Goal: Task Accomplishment & Management: Complete application form

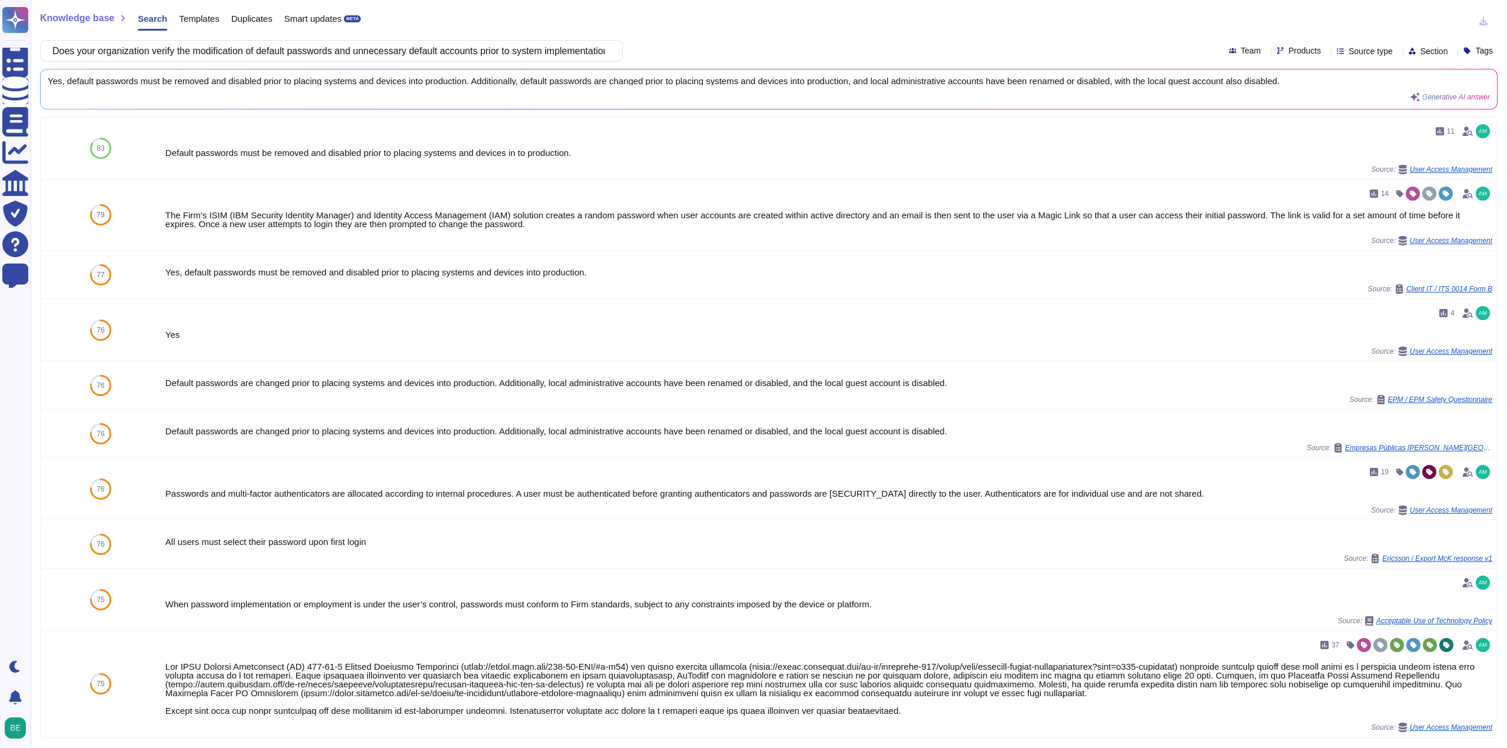
click at [447, 40] on div "Does your organization verify the modification of default passwords and unneces…" at bounding box center [331, 51] width 583 height 22
click at [444, 49] on input "Does your organization verify the modification of default passwords and unneces…" at bounding box center [329, 51] width 564 height 21
paste input ""Has a Data Protection Officer (DPO) been appointed in your company? If so, ple…"
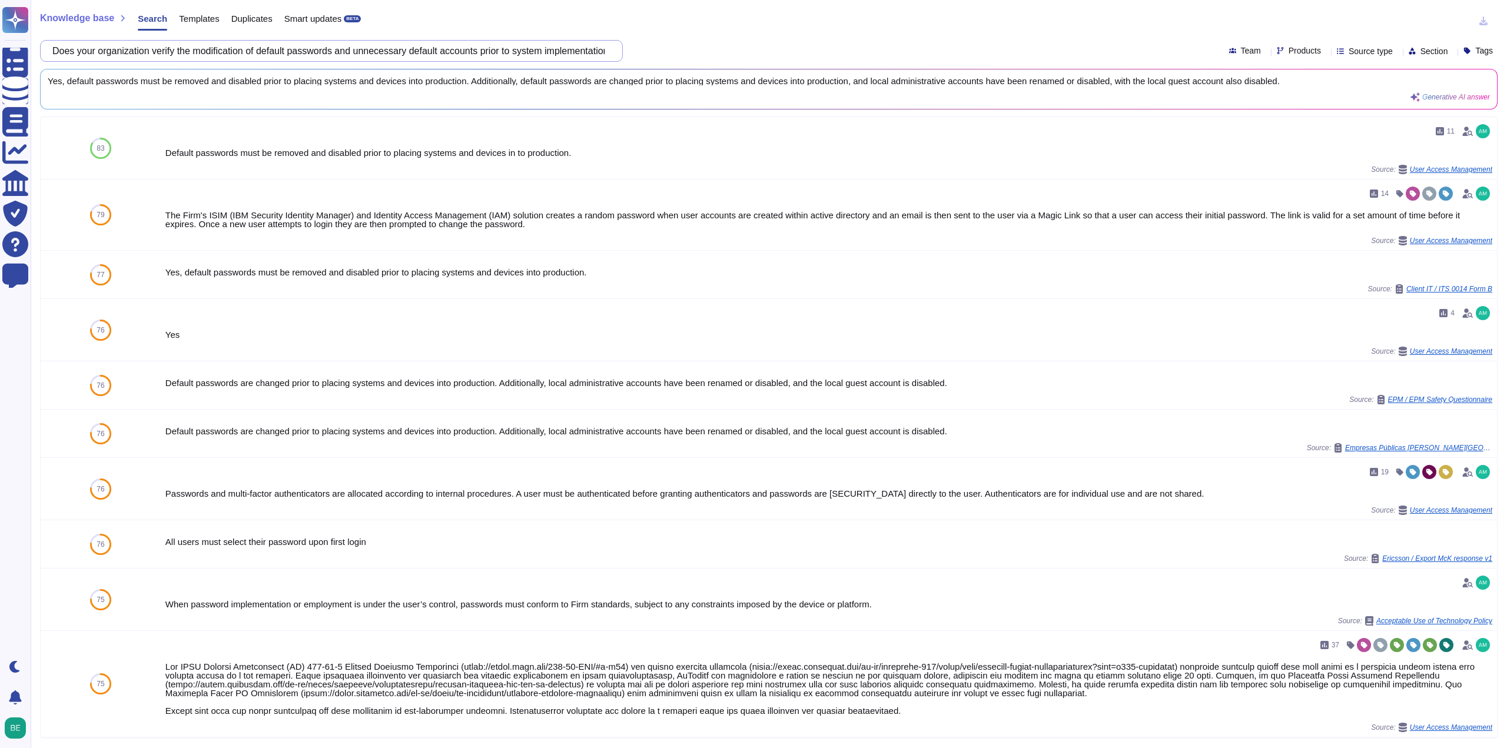
scroll to position [0, 134]
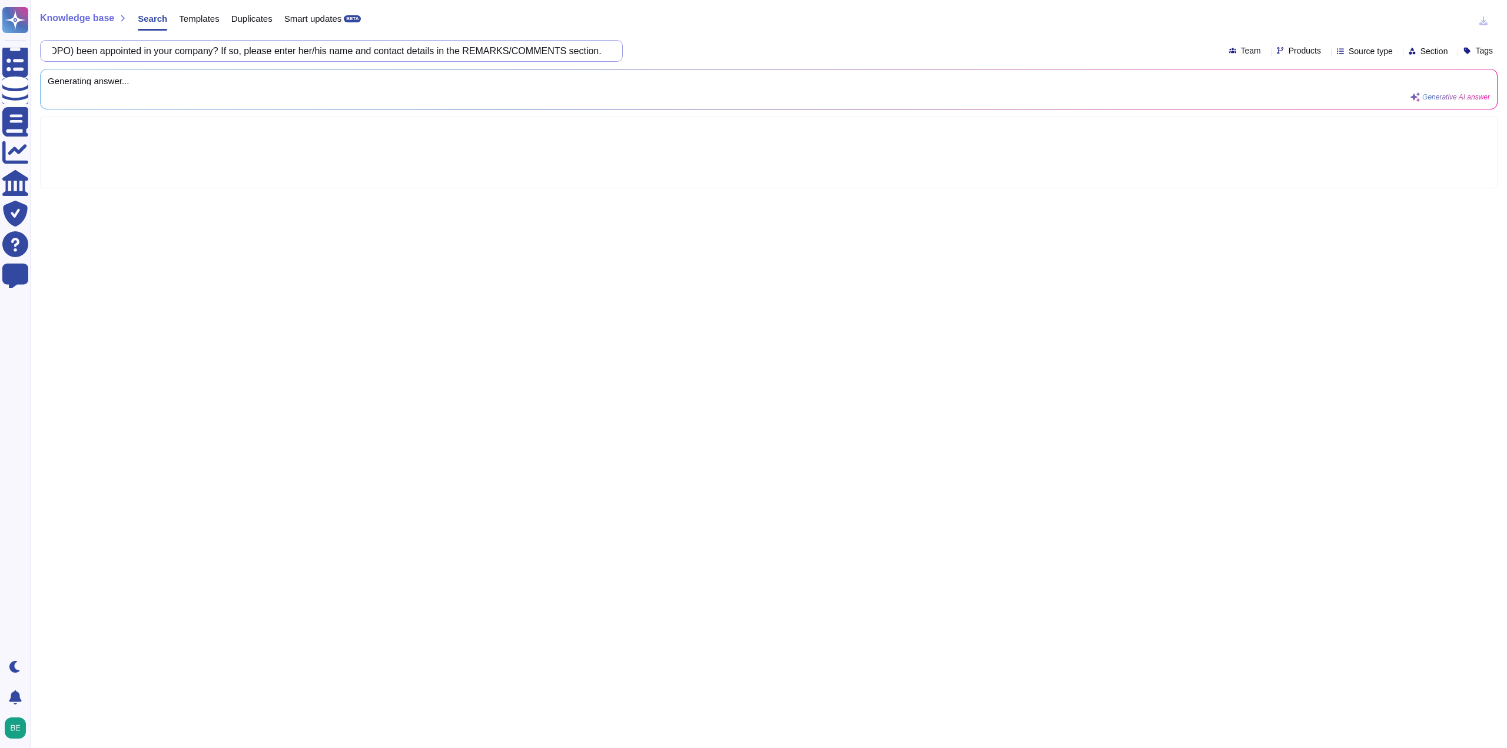
click at [482, 50] on input ""Has a Data Protection Officer (DPO) been appointed in your company? If so, ple…" at bounding box center [329, 51] width 564 height 21
drag, startPoint x: 440, startPoint y: 49, endPoint x: 681, endPoint y: 50, distance: 240.8
click at [681, 50] on div ""Has a Data Protection Officer (DPO) been appointed in your company? If so, ple…" at bounding box center [769, 51] width 1458 height 22
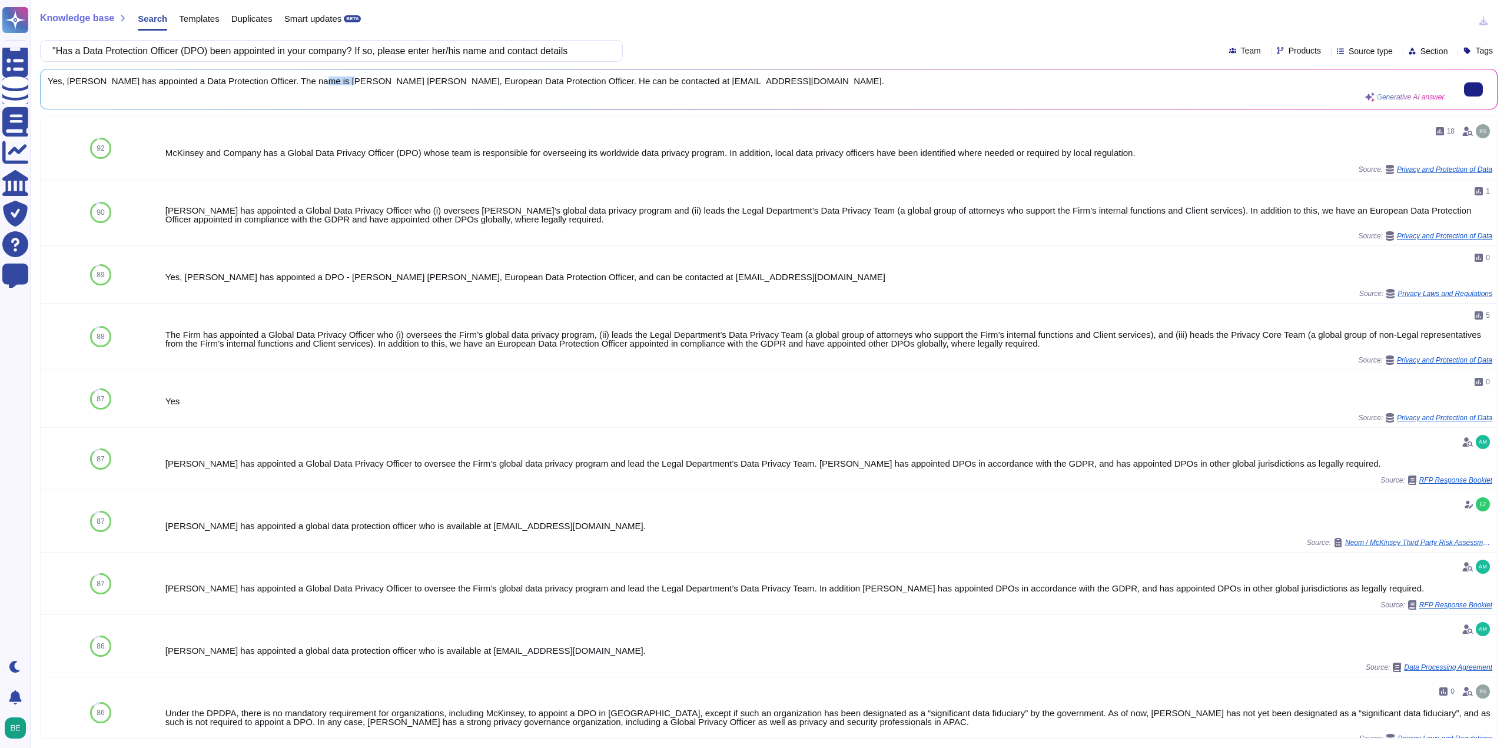
drag, startPoint x: 310, startPoint y: 81, endPoint x: 336, endPoint y: 79, distance: 25.4
click at [336, 79] on span "Yes, [PERSON_NAME] has appointed a Data Protection Officer. The name is [PERSON…" at bounding box center [746, 81] width 1397 height 9
drag, startPoint x: 312, startPoint y: 81, endPoint x: 799, endPoint y: 81, distance: 486.9
click at [799, 81] on span "Yes, [PERSON_NAME] has appointed a Data Protection Officer. The name is [PERSON…" at bounding box center [746, 81] width 1397 height 9
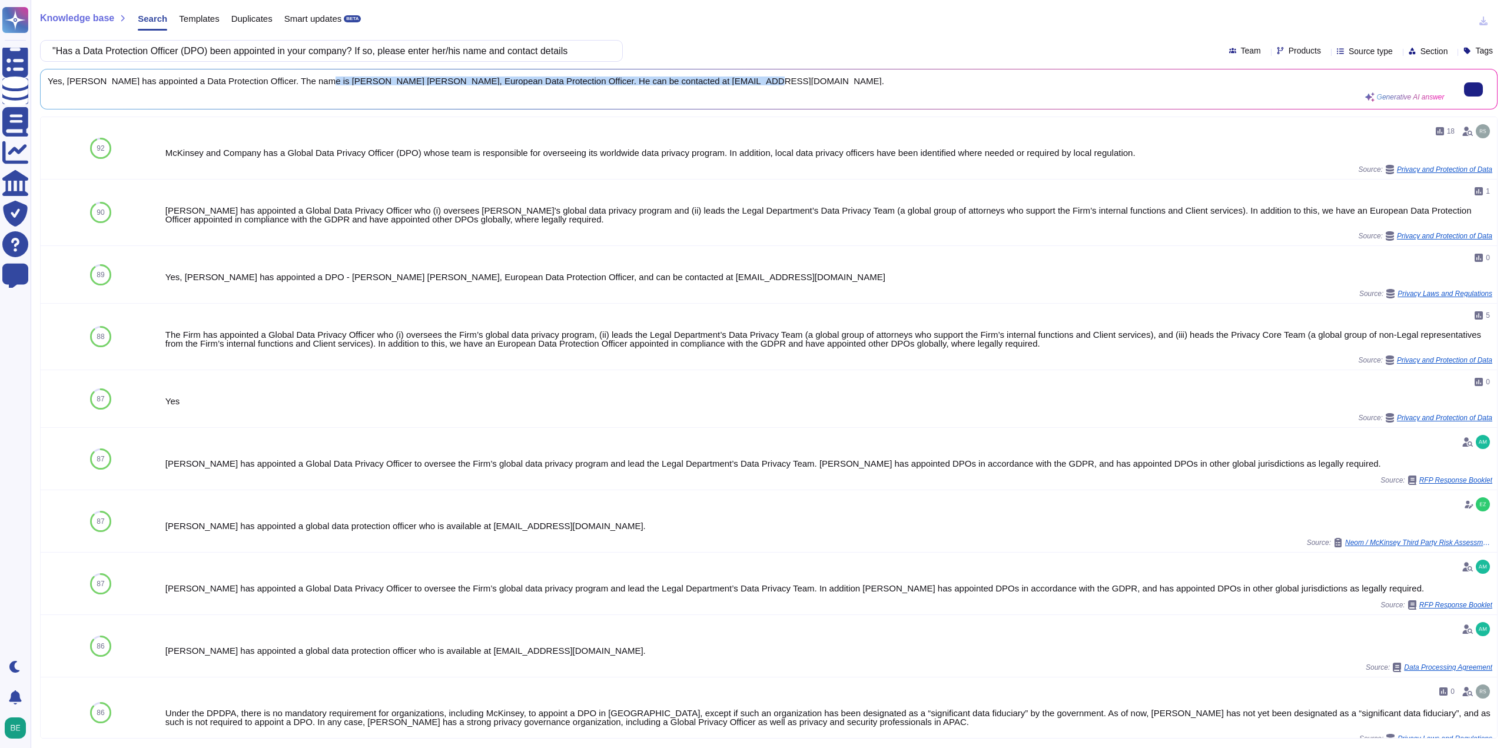
copy span "[PERSON_NAME] [PERSON_NAME], European Data Protection Officer. He can be contac…"
click at [390, 51] on input ""Has a Data Protection Officer (DPO) been appointed in your company? If so, ple…" at bounding box center [329, 51] width 564 height 21
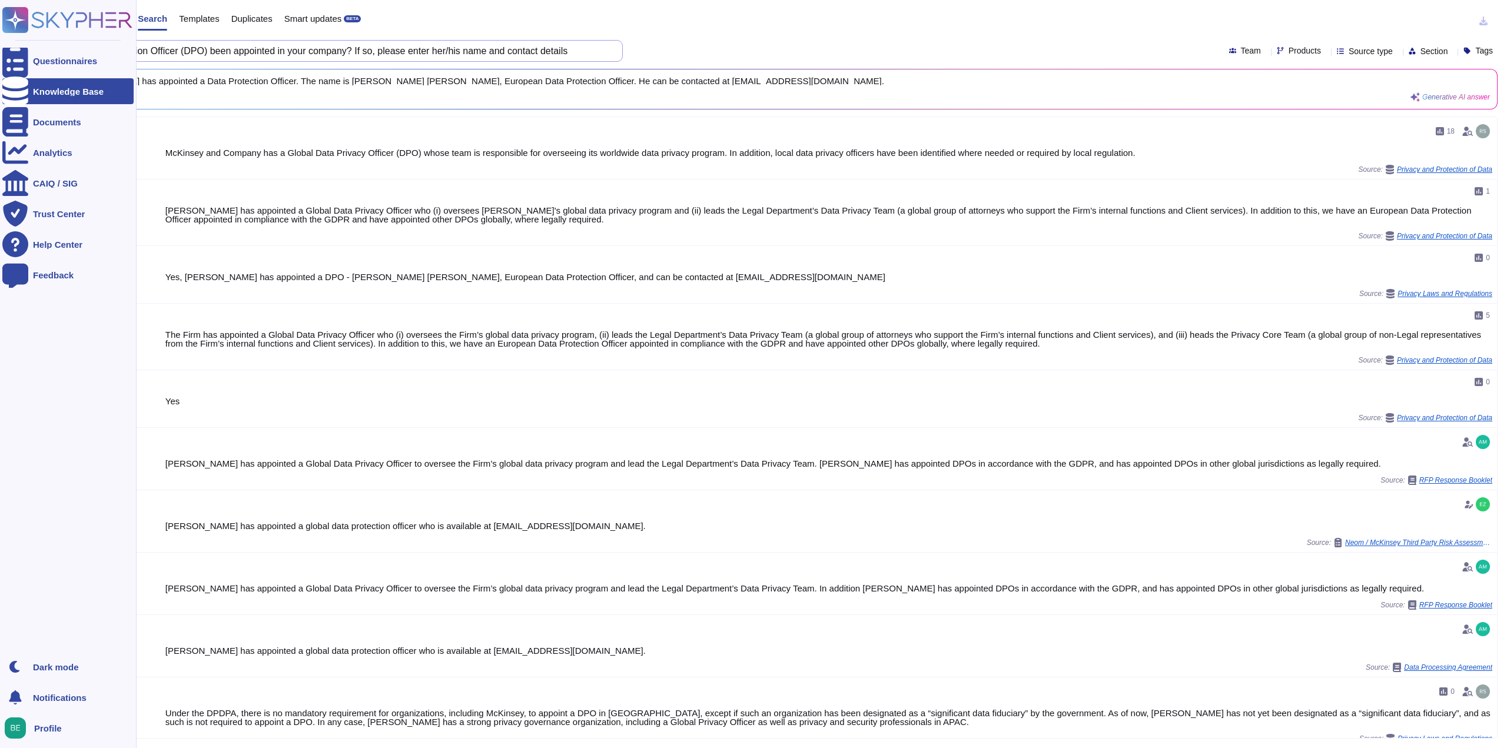
drag, startPoint x: 360, startPoint y: 47, endPoint x: 0, endPoint y: 32, distance: 360.0
click at [0, 32] on div "Questionnaires Knowledge Base Documents Analytics CAIQ / SIG Trust Center Help …" at bounding box center [753, 374] width 1507 height 748
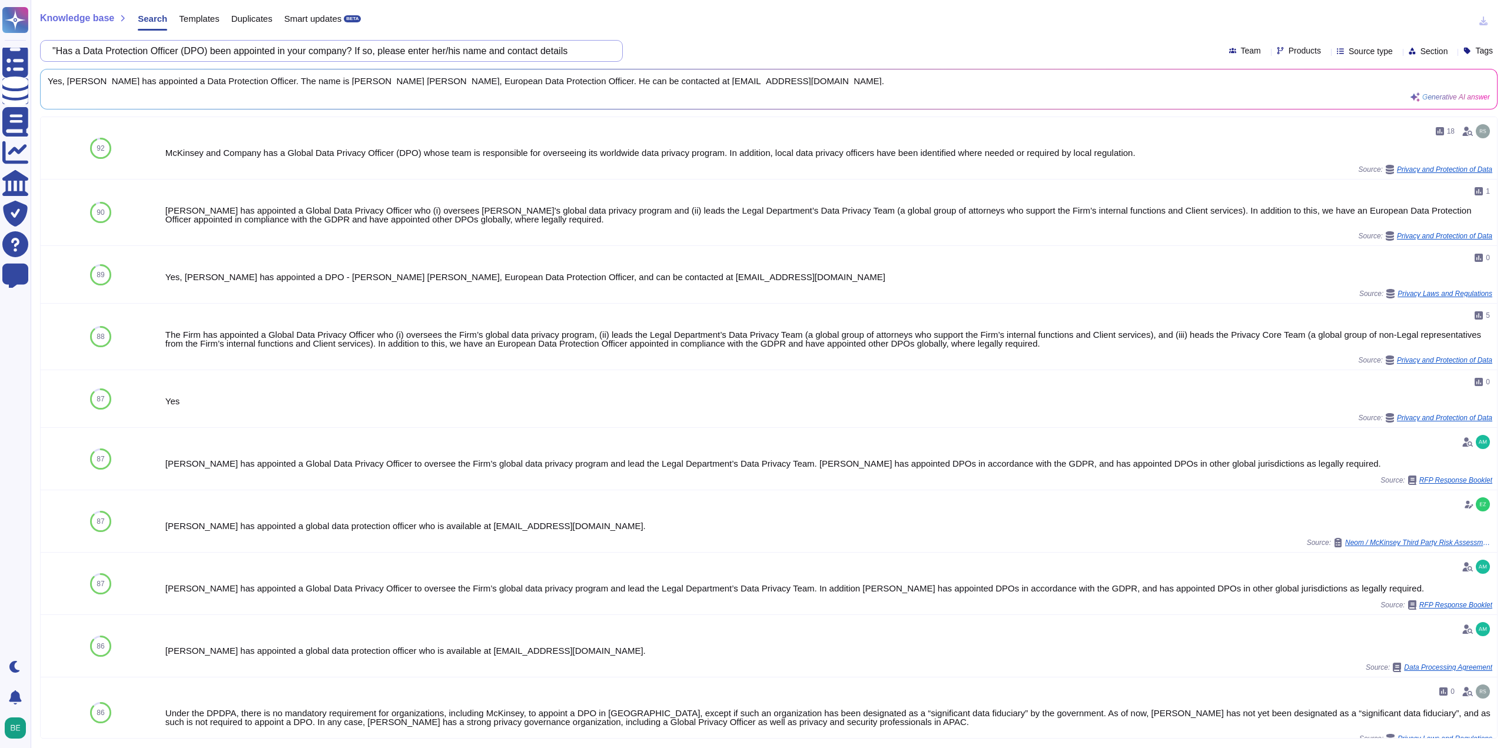
paste input "If a DPO has not been appointed - Have you appointed another person responsible…"
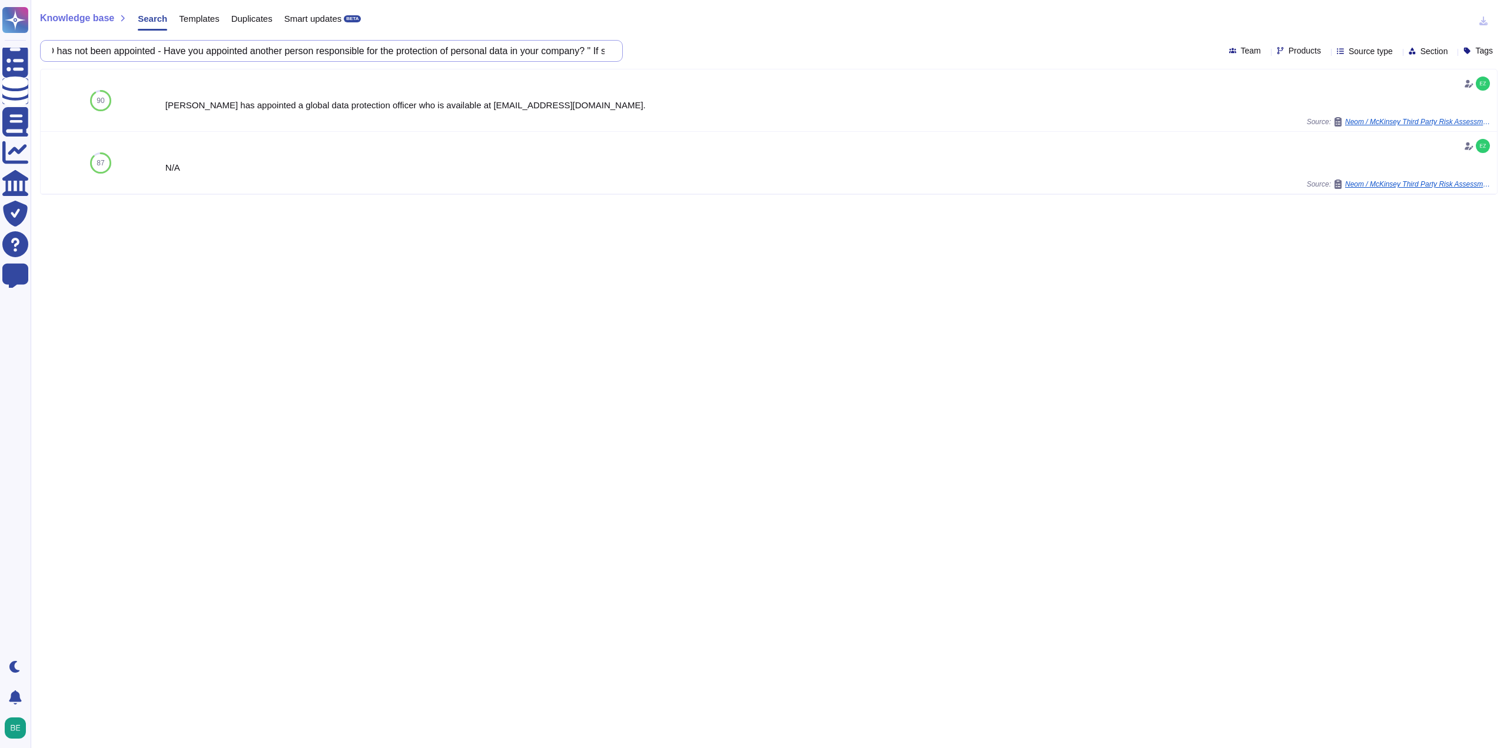
click at [338, 42] on input ""If a DPO has not been appointed - Have you appointed another person responsibl…" at bounding box center [329, 51] width 564 height 21
click at [490, 38] on div "Knowledge base Search Templates Duplicates Smart updates BETA "If a DPO has not…" at bounding box center [769, 374] width 1477 height 748
click at [488, 44] on input ""If a DPO has not been appointed - Have you appointed another person responsibl…" at bounding box center [329, 51] width 564 height 21
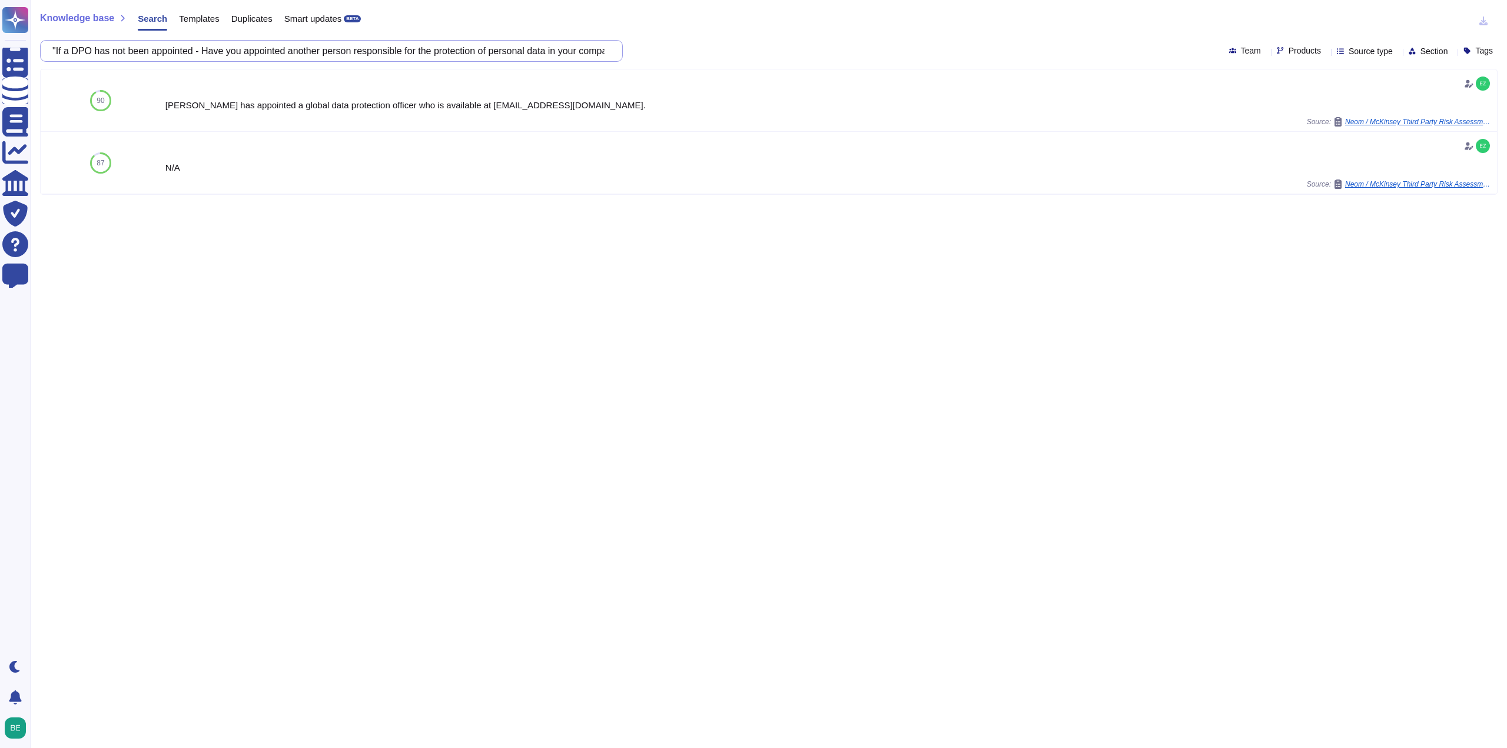
click at [488, 44] on input ""If a DPO has not been appointed - Have you appointed another person responsibl…" at bounding box center [329, 51] width 564 height 21
paste input "Has the processor developed and implemented a data protection policy or a simil…"
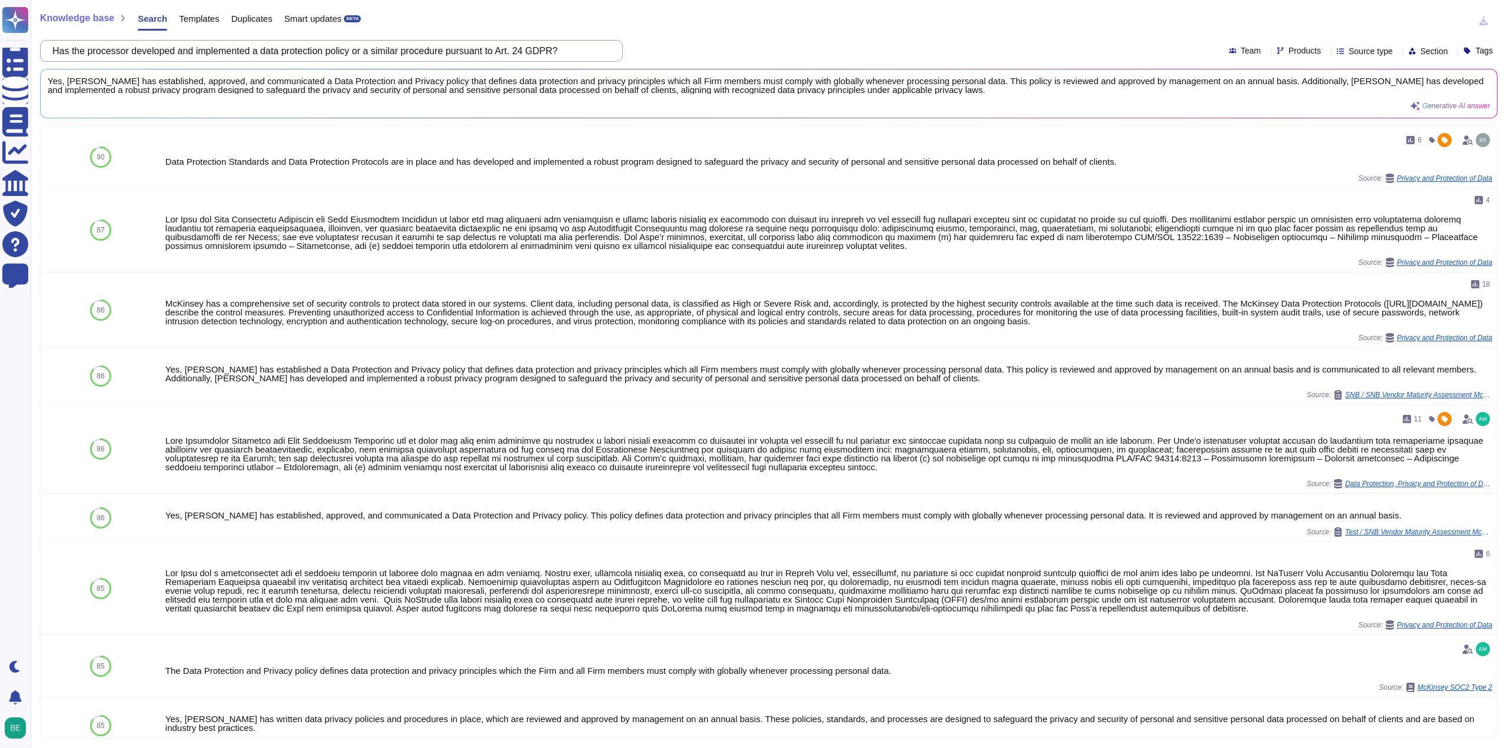
click at [473, 48] on input "Has the processor developed and implemented a data protection policy or a simil…" at bounding box center [329, 51] width 564 height 21
click at [475, 47] on input "Has the processor developed and implemented a data protection policy or a simil…" at bounding box center [329, 51] width 564 height 21
click at [477, 45] on input "Has the processor developed and implemented a data protection policy or a simil…" at bounding box center [329, 51] width 564 height 21
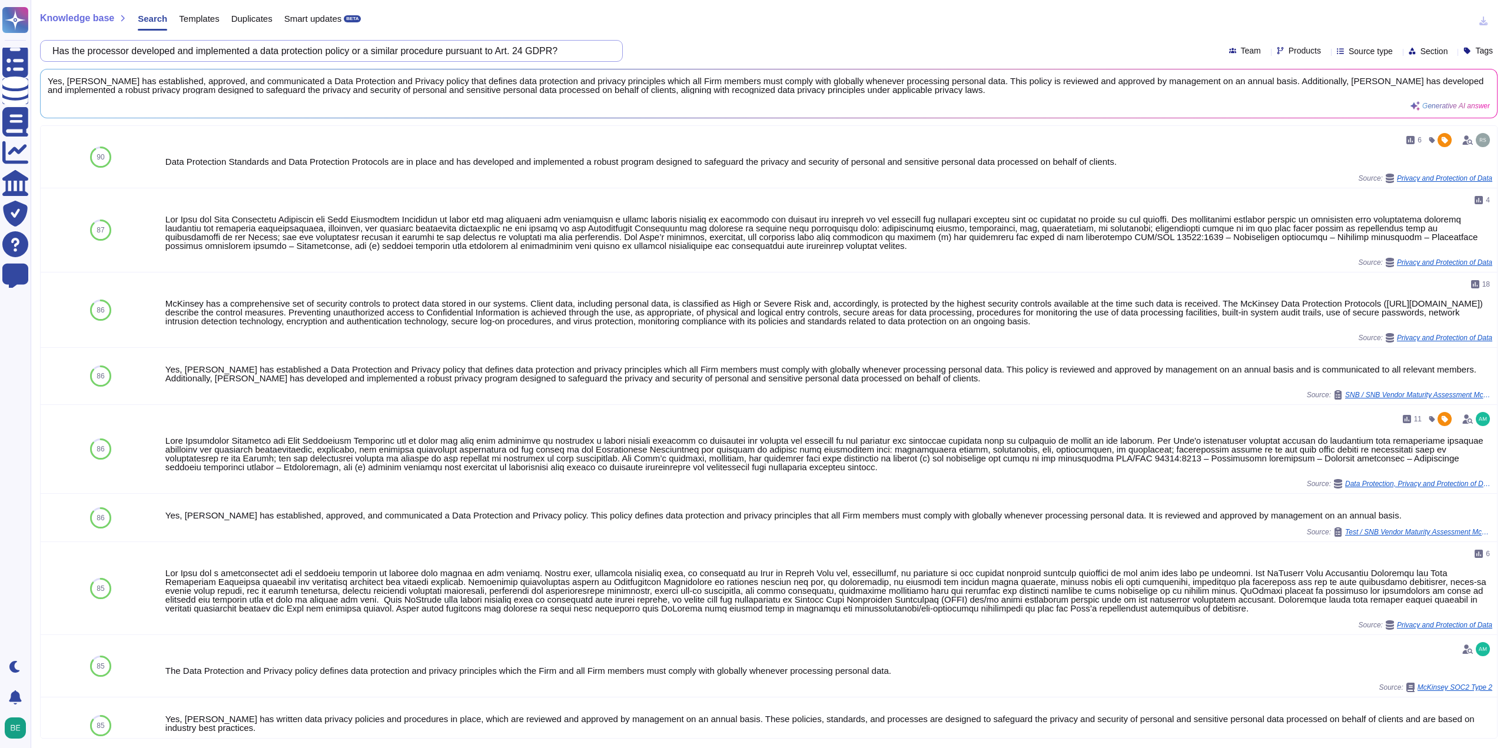
click at [477, 45] on input "Has the processor developed and implemented a data protection policy or a simil…" at bounding box center [329, 51] width 564 height 21
paste input "If the processor transfers data outside the [GEOGRAPHIC_DATA], does he provide …"
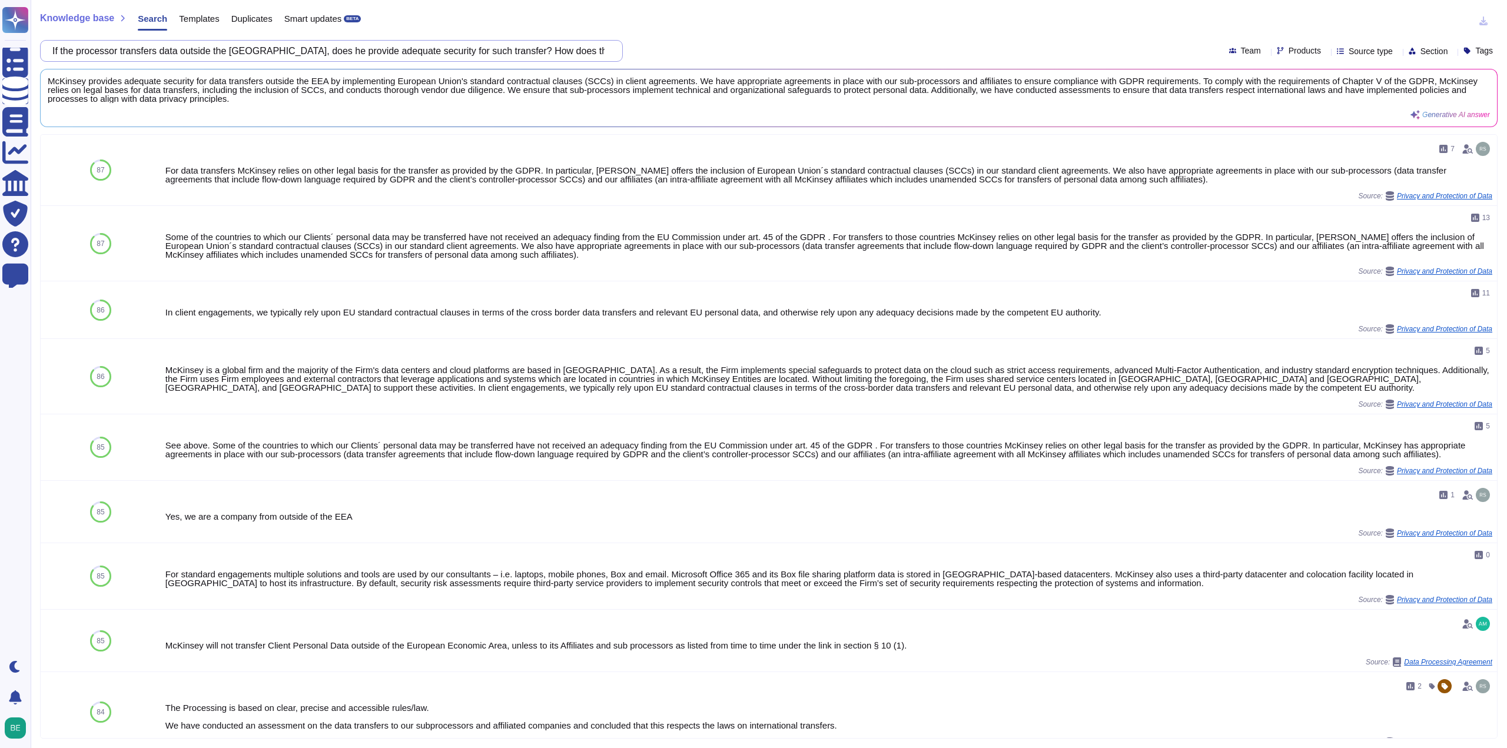
click at [580, 54] on input "If the processor transfers data outside the [GEOGRAPHIC_DATA], does he provide …" at bounding box center [329, 51] width 564 height 21
drag, startPoint x: 583, startPoint y: 49, endPoint x: 679, endPoint y: 44, distance: 96.1
click at [679, 44] on div "If the processor transfers data outside the [GEOGRAPHIC_DATA], does he provide …" at bounding box center [769, 51] width 1458 height 22
click at [598, 51] on input "If the processor transfers data outside the [GEOGRAPHIC_DATA], does he provide …" at bounding box center [329, 51] width 564 height 21
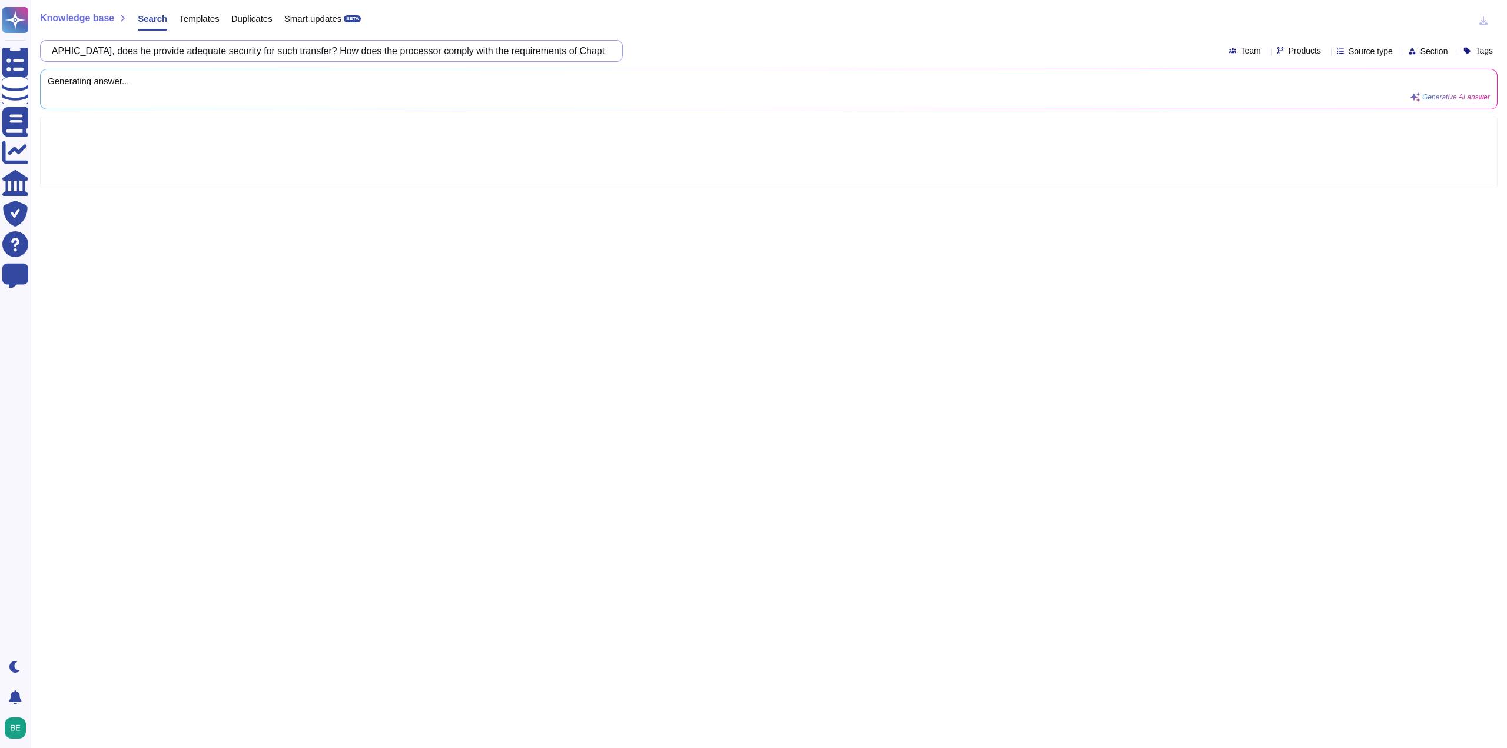
scroll to position [0, 217]
paste input "Please provide the names of the third countries to which the transfer is being …"
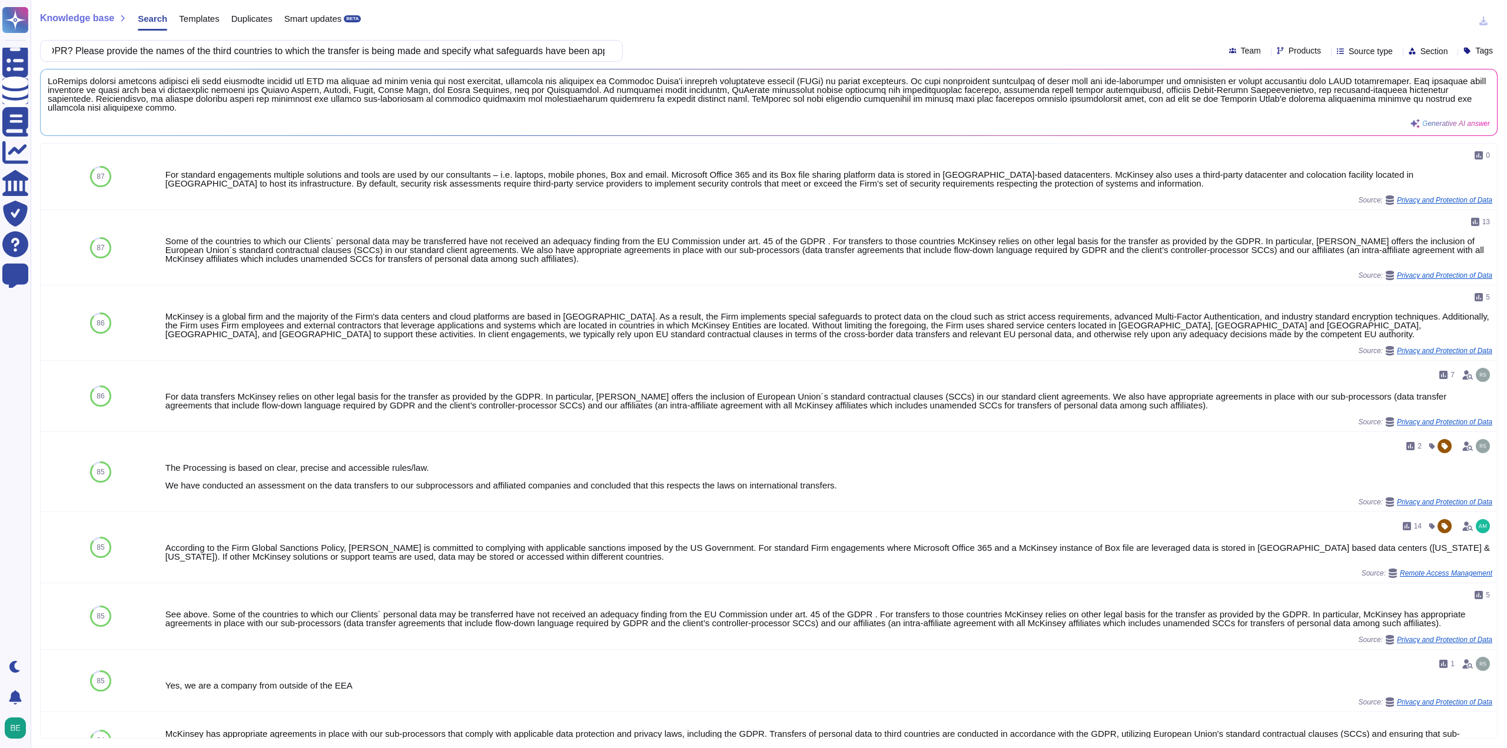
scroll to position [0, 0]
click at [515, 53] on input "If the processor transfers data outside the [GEOGRAPHIC_DATA], does he provide …" at bounding box center [329, 51] width 564 height 21
drag, startPoint x: 542, startPoint y: 49, endPoint x: 116, endPoint y: 46, distance: 425.7
click at [116, 46] on input "If the processor transfers data outside the [GEOGRAPHIC_DATA], does he provide …" at bounding box center [329, 51] width 564 height 21
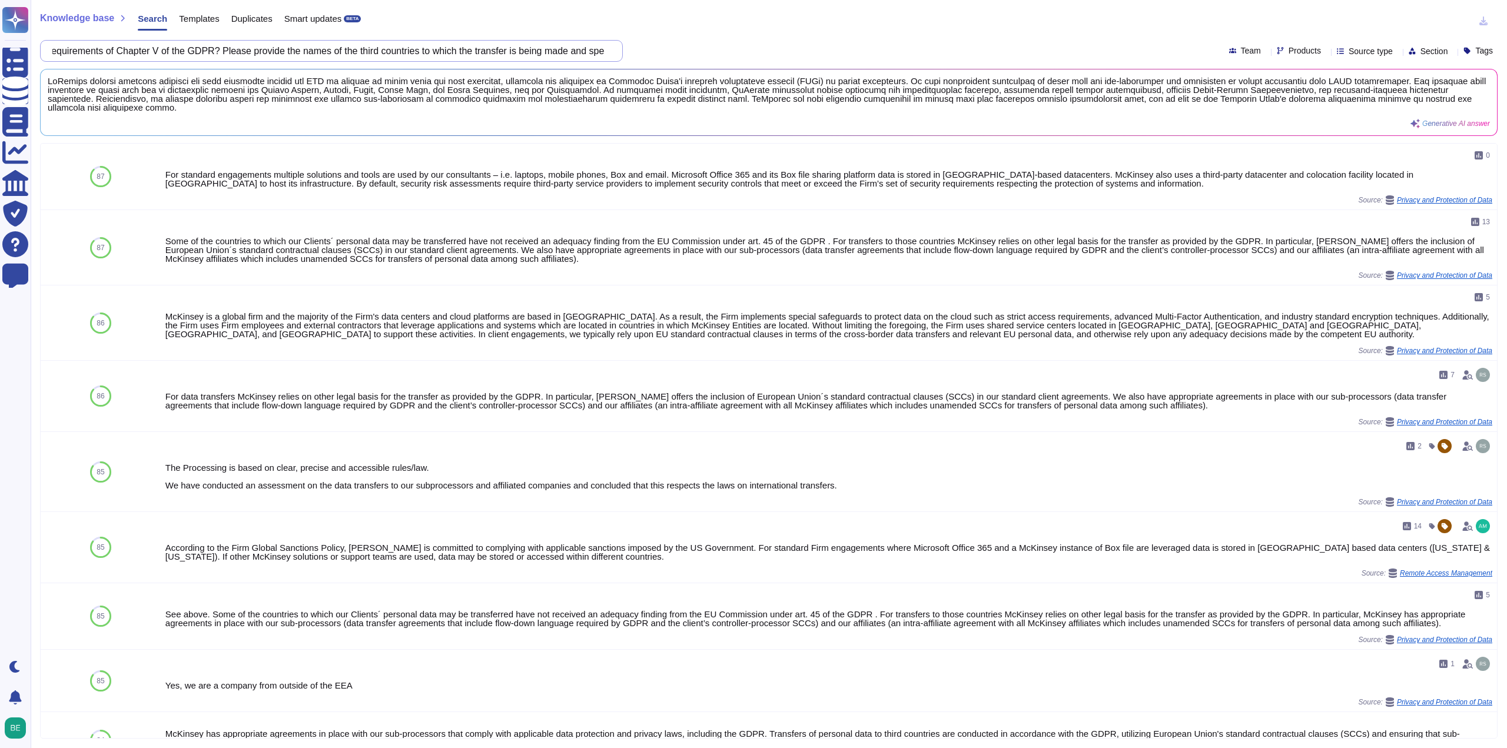
click at [145, 49] on input "If the processor transfers data outside the [GEOGRAPHIC_DATA], does he provide …" at bounding box center [329, 51] width 564 height 21
drag, startPoint x: 145, startPoint y: 49, endPoint x: 871, endPoint y: 59, distance: 725.4
click at [871, 59] on div "If the processor transfers data outside the [GEOGRAPHIC_DATA], does he provide …" at bounding box center [769, 51] width 1458 height 22
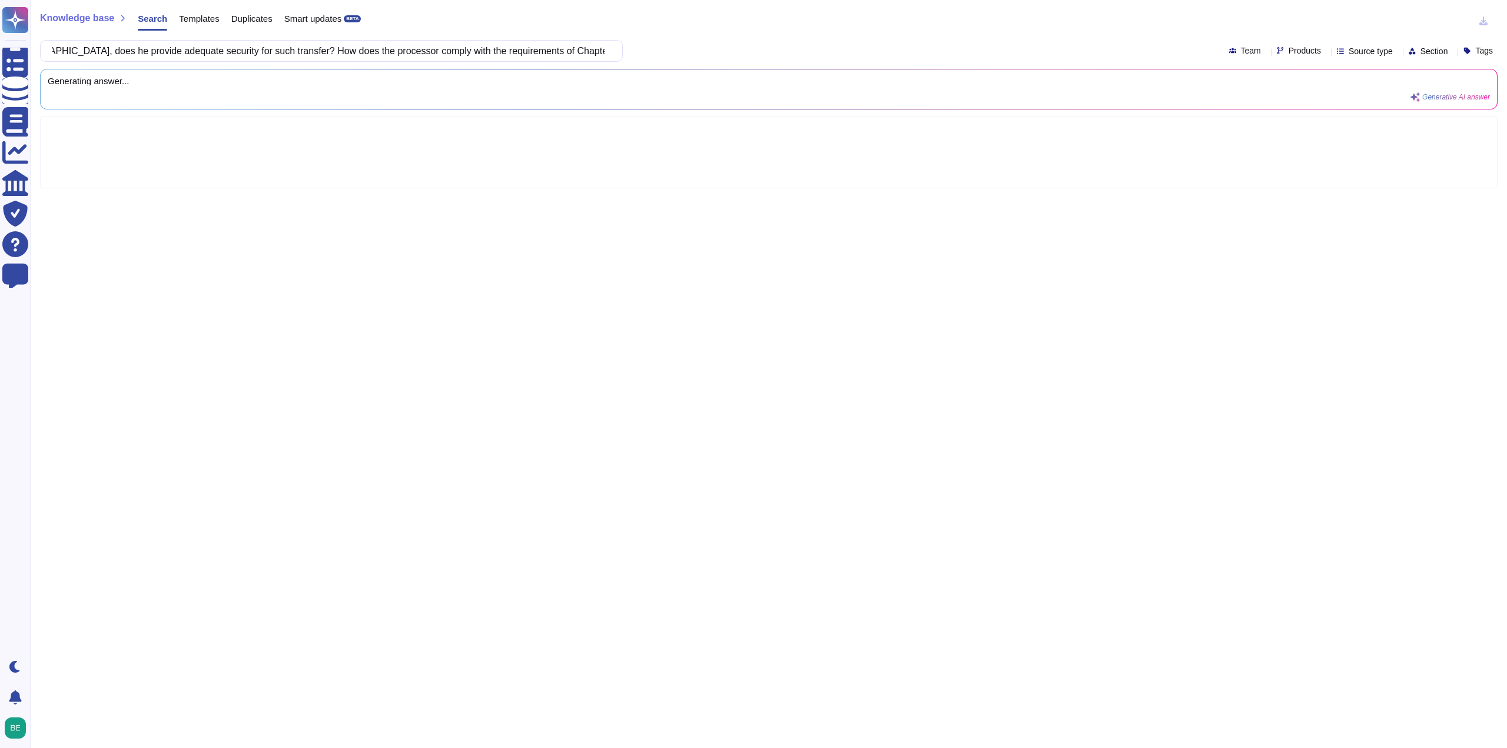
click at [714, 44] on div "If the processor transfers data outside the [GEOGRAPHIC_DATA], does he provide …" at bounding box center [769, 51] width 1458 height 22
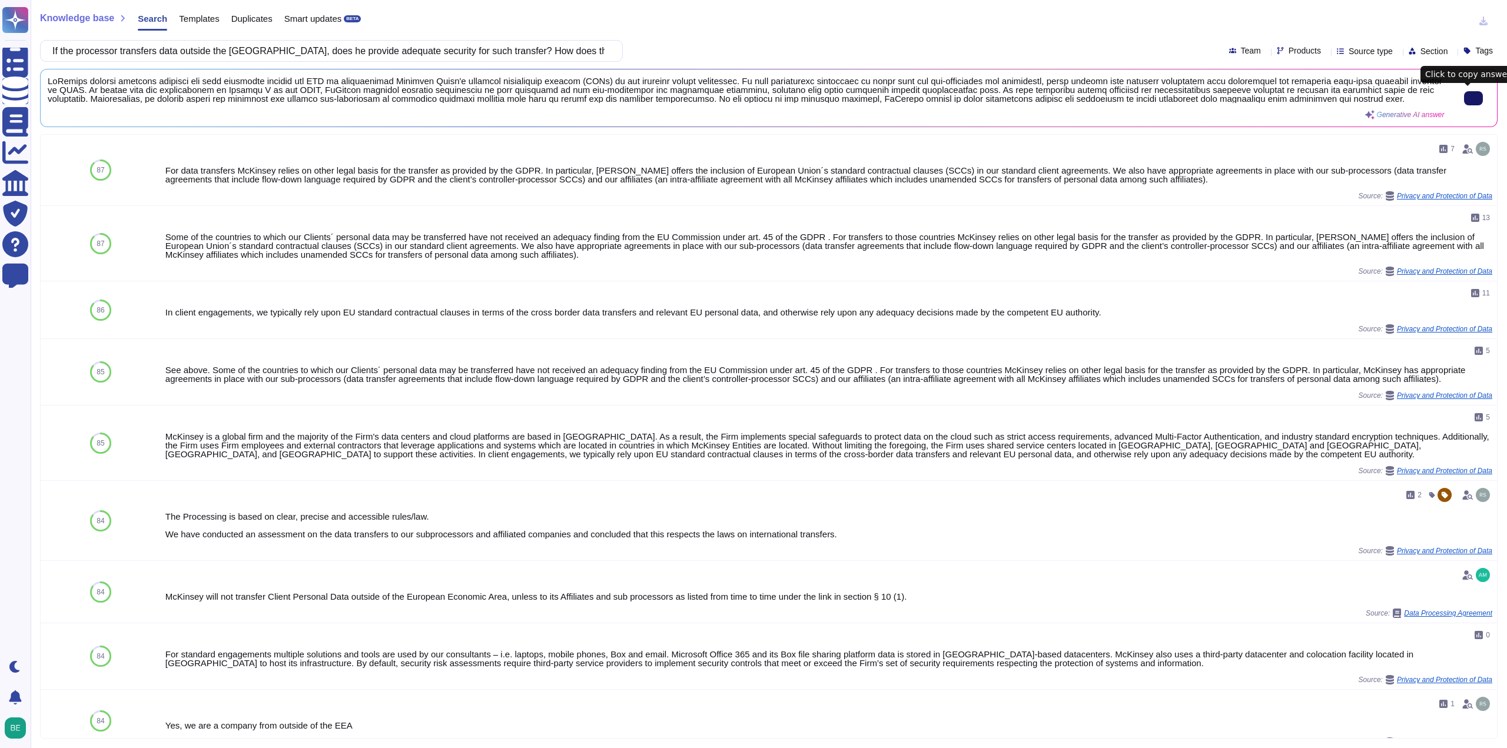
click at [1477, 98] on button at bounding box center [1473, 98] width 19 height 14
click at [492, 45] on input "If the processor transfers data outside the [GEOGRAPHIC_DATA], does he provide …" at bounding box center [329, 51] width 564 height 21
drag, startPoint x: 483, startPoint y: 48, endPoint x: 689, endPoint y: 41, distance: 205.6
click at [689, 41] on div "If the processor transfers data outside the [GEOGRAPHIC_DATA], does he provide …" at bounding box center [769, 51] width 1458 height 22
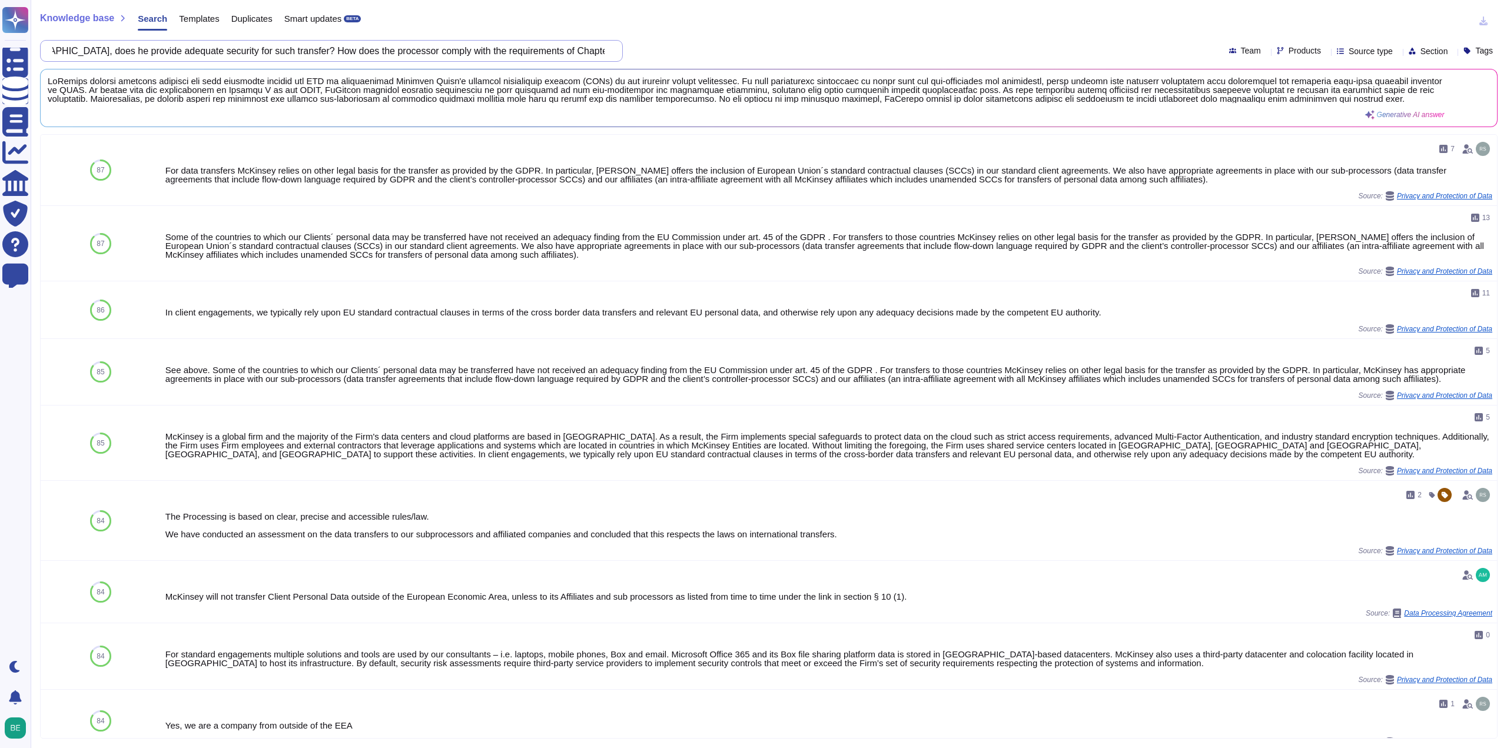
click at [603, 51] on input "If the processor transfers data outside the [GEOGRAPHIC_DATA], does he provide …" at bounding box center [329, 51] width 564 height 21
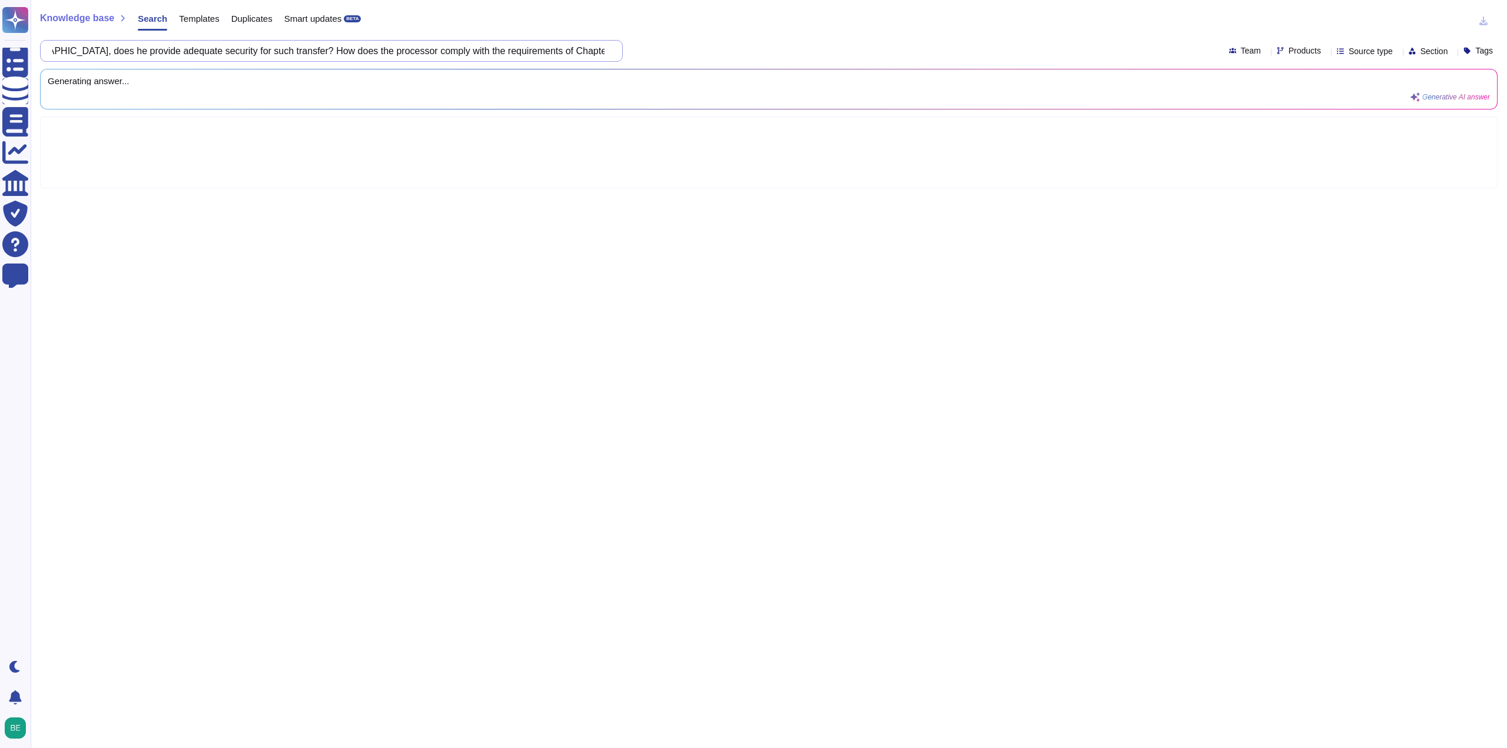
paste input "Please provide the names of the third countries to which the transfer is being …"
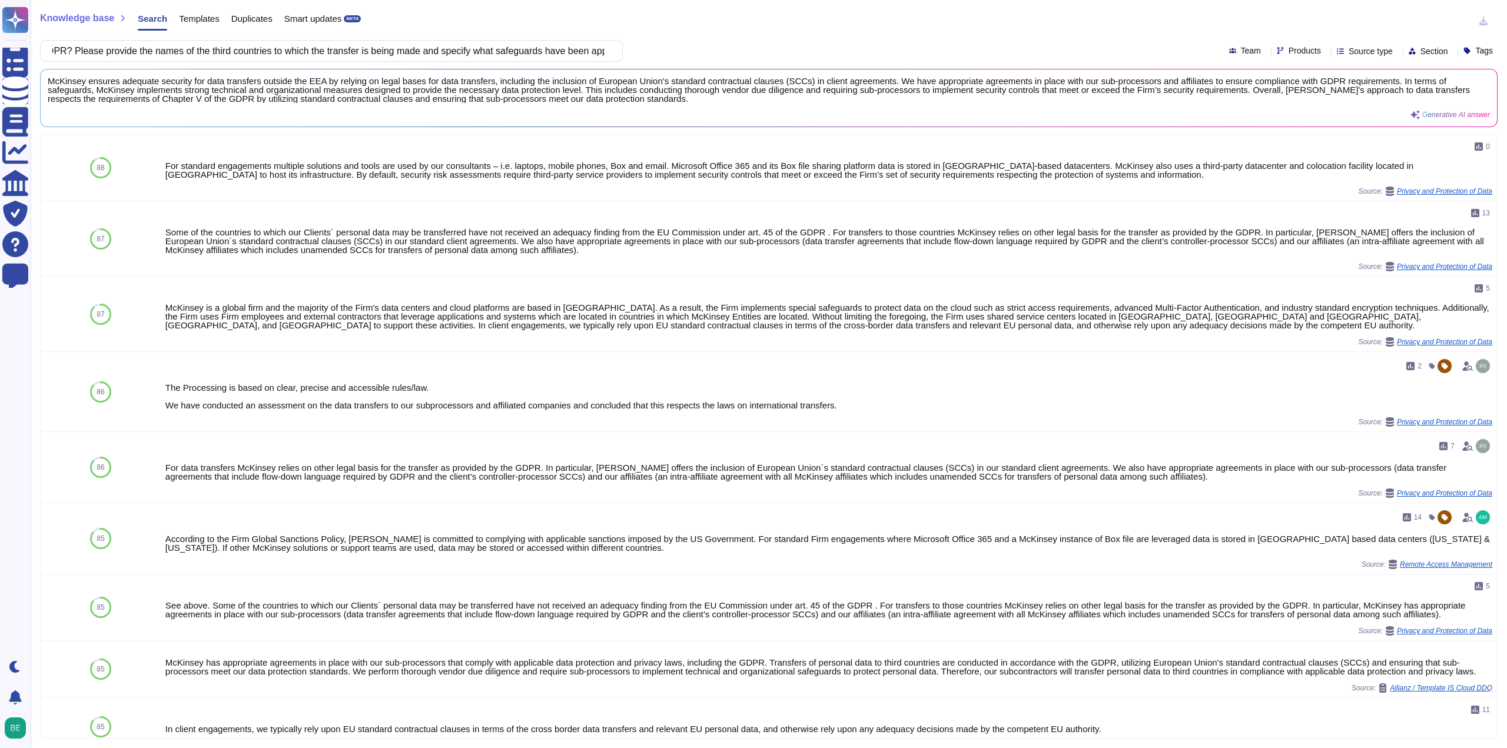
click at [318, 64] on div "Knowledge base Search Templates Duplicates Smart updates BETA If the processor …" at bounding box center [769, 374] width 1477 height 748
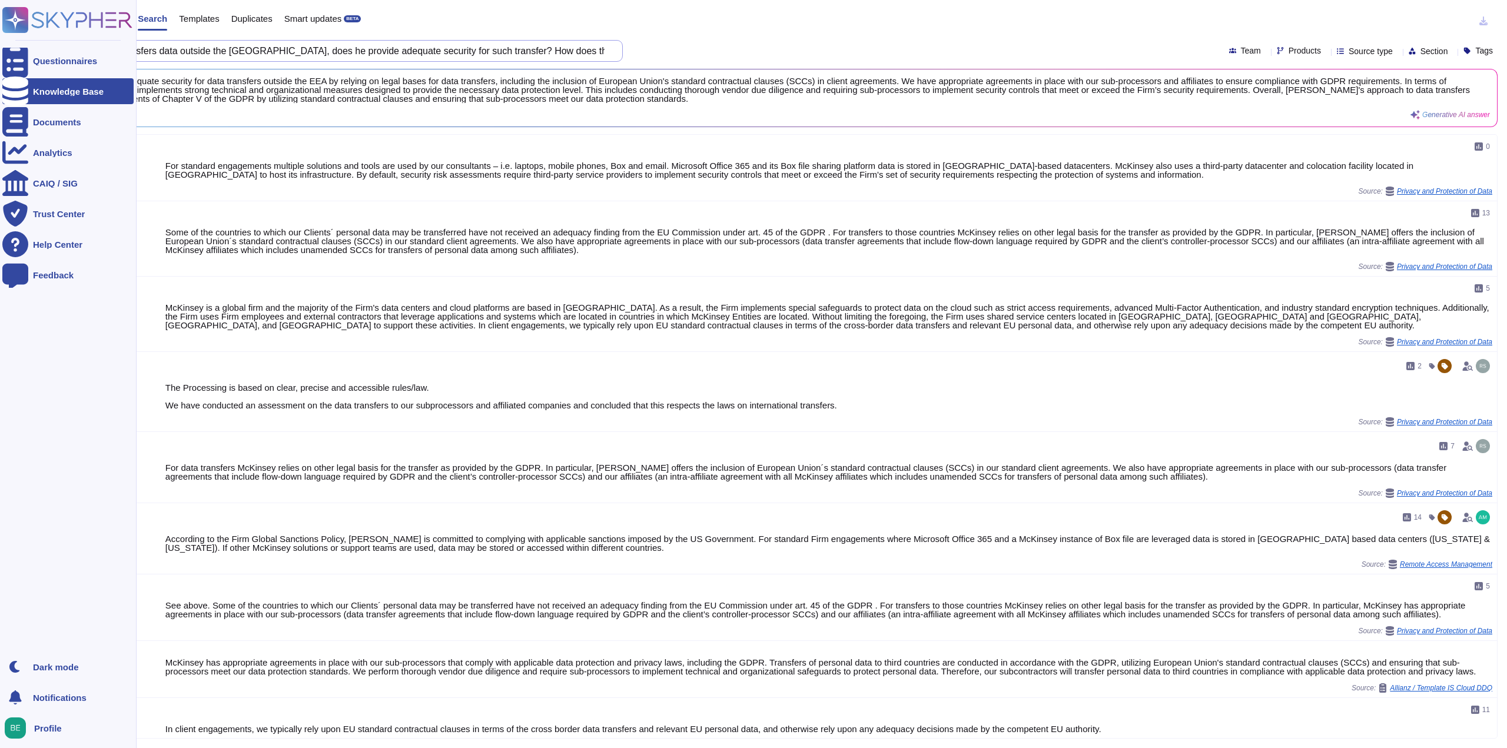
drag, startPoint x: 318, startPoint y: 45, endPoint x: 9, endPoint y: 36, distance: 309.3
click at [4, 36] on div "Questionnaires Knowledge Base Documents Analytics CAIQ / SIG Trust Center Help …" at bounding box center [753, 374] width 1507 height 748
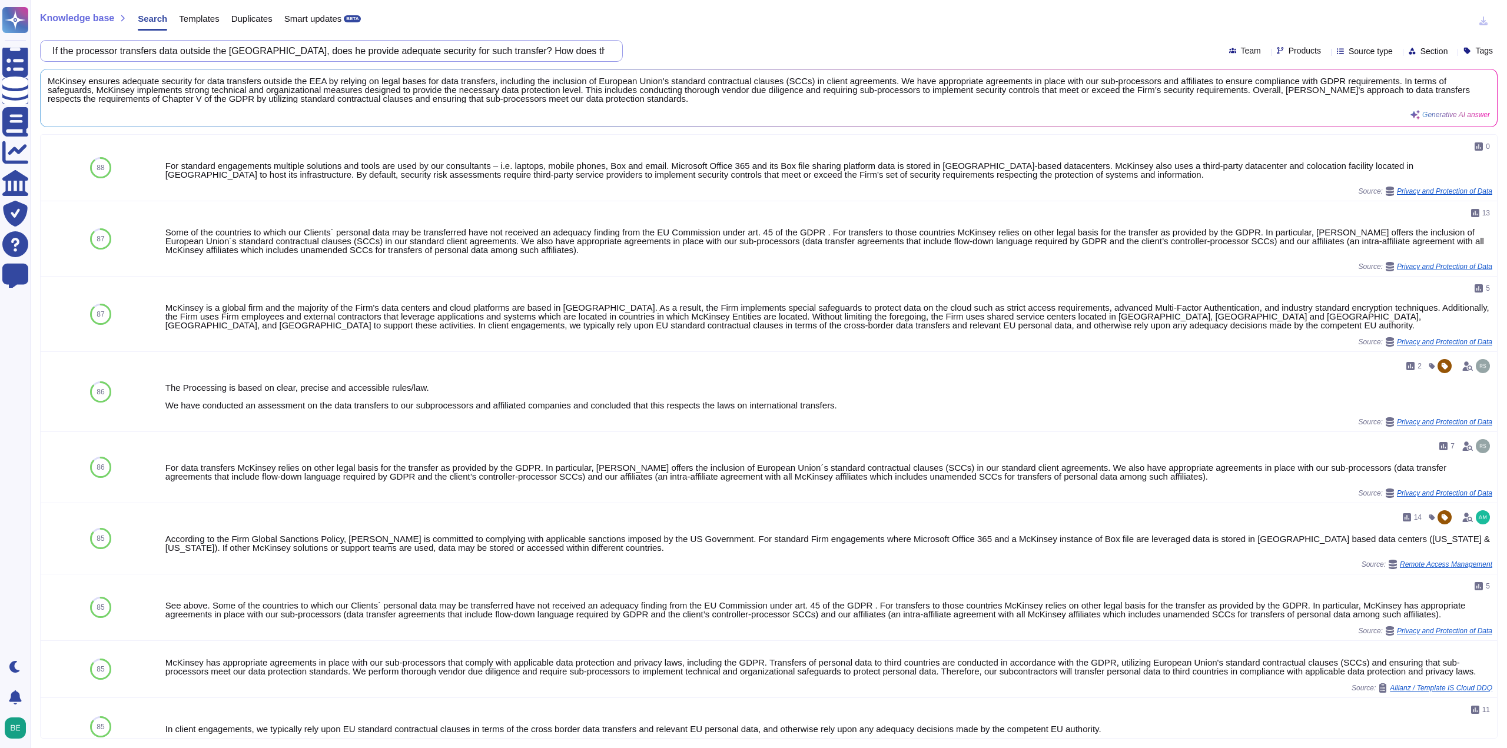
click at [446, 53] on input "If the processor transfers data outside the [GEOGRAPHIC_DATA], does he provide …" at bounding box center [329, 51] width 564 height 21
drag, startPoint x: 515, startPoint y: 51, endPoint x: 618, endPoint y: 49, distance: 103.0
click at [618, 49] on div "If the processor transfers data outside the [GEOGRAPHIC_DATA], does he provide …" at bounding box center [331, 51] width 583 height 22
click at [711, 35] on div "Knowledge base Search Templates Duplicates Smart updates BETA If the processor …" at bounding box center [769, 374] width 1477 height 748
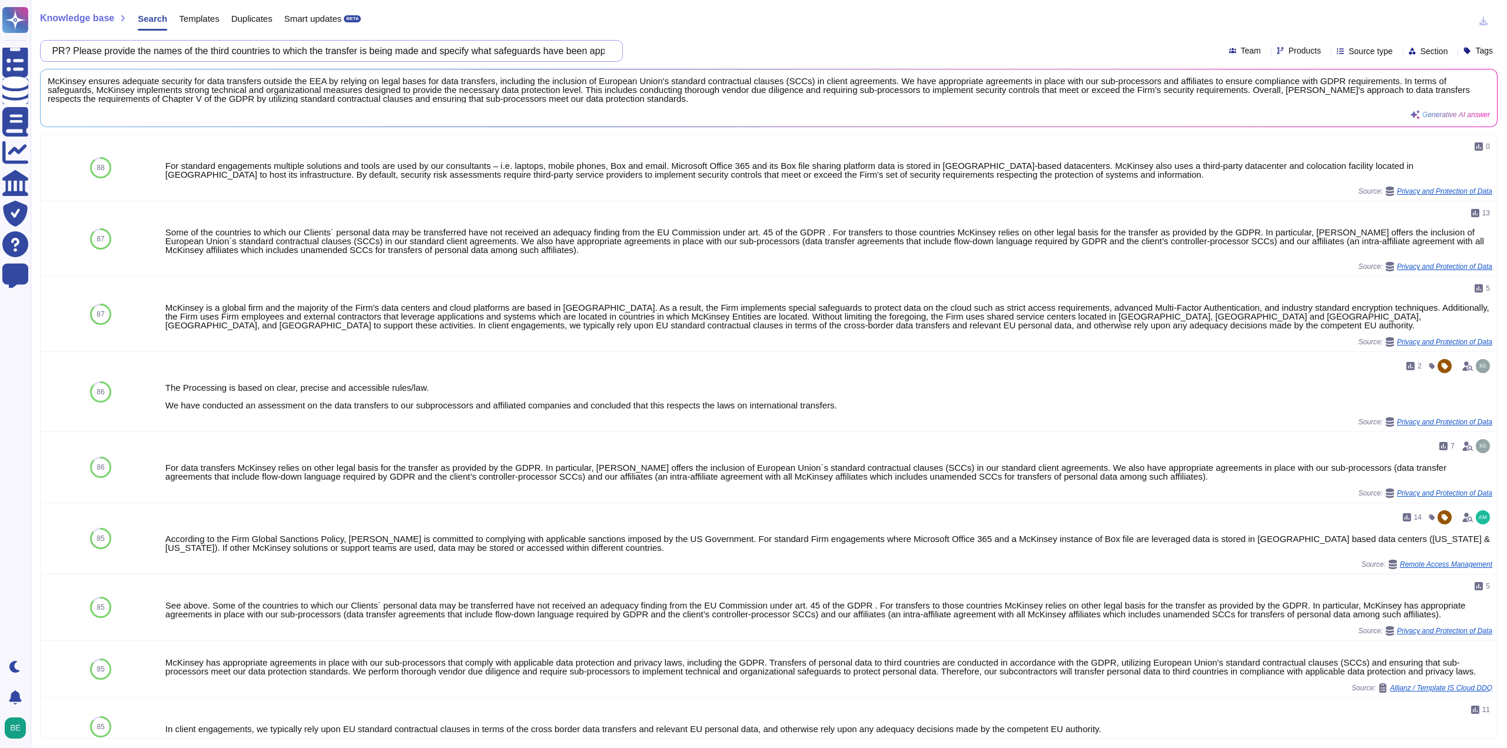
drag, startPoint x: 513, startPoint y: 47, endPoint x: 498, endPoint y: 47, distance: 15.3
click at [498, 47] on input "If the processor transfers data outside the [GEOGRAPHIC_DATA], does he provide …" at bounding box center [329, 51] width 564 height 21
drag, startPoint x: 527, startPoint y: 54, endPoint x: 629, endPoint y: 46, distance: 102.8
click at [629, 46] on div "If the processor transfers data outside the [GEOGRAPHIC_DATA], does he provide …" at bounding box center [769, 51] width 1458 height 22
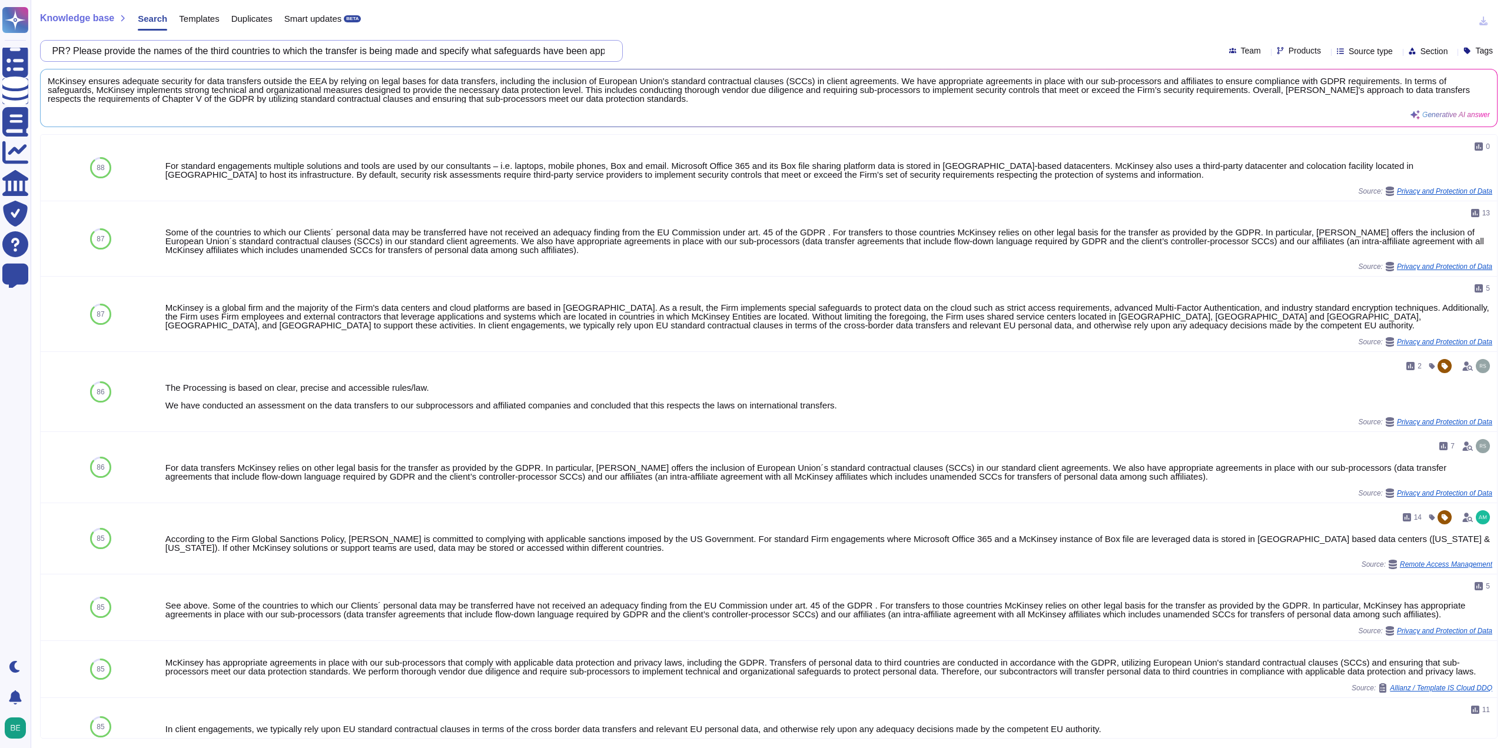
click at [342, 50] on input "If the processor transfers data outside the [GEOGRAPHIC_DATA], does he provide …" at bounding box center [329, 51] width 564 height 21
drag, startPoint x: 283, startPoint y: 48, endPoint x: 157, endPoint y: 47, distance: 126.0
click at [157, 47] on input "If the processor transfers data outside the [GEOGRAPHIC_DATA], does he provide …" at bounding box center [329, 51] width 564 height 21
click at [228, 51] on input "If the processor transfers data outside the [GEOGRAPHIC_DATA], does he provide …" at bounding box center [329, 51] width 564 height 21
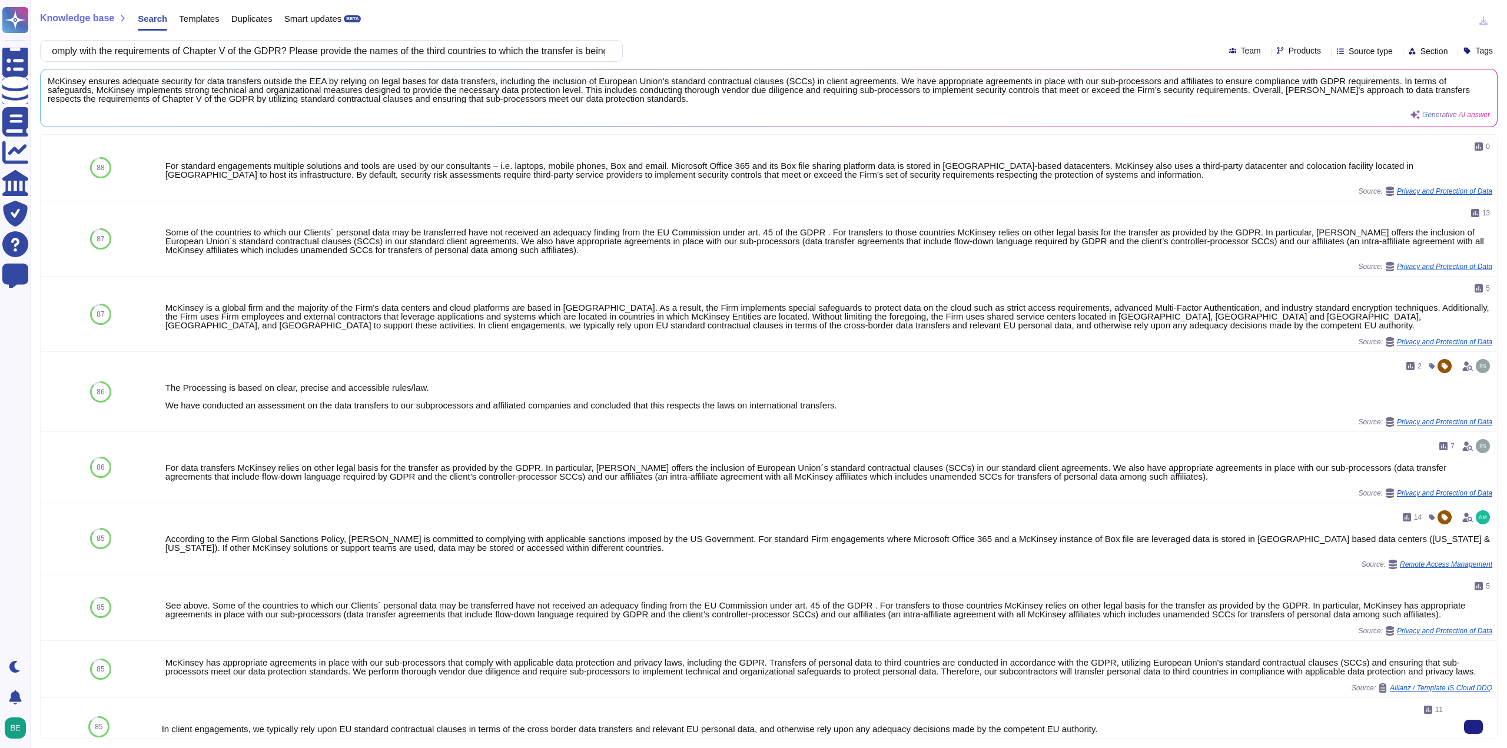
scroll to position [0, 0]
click at [460, 41] on input "If the processor transfers data outside the [GEOGRAPHIC_DATA], does he provide …" at bounding box center [329, 51] width 564 height 21
paste input "Does your company have a documented information security management system (ISM…"
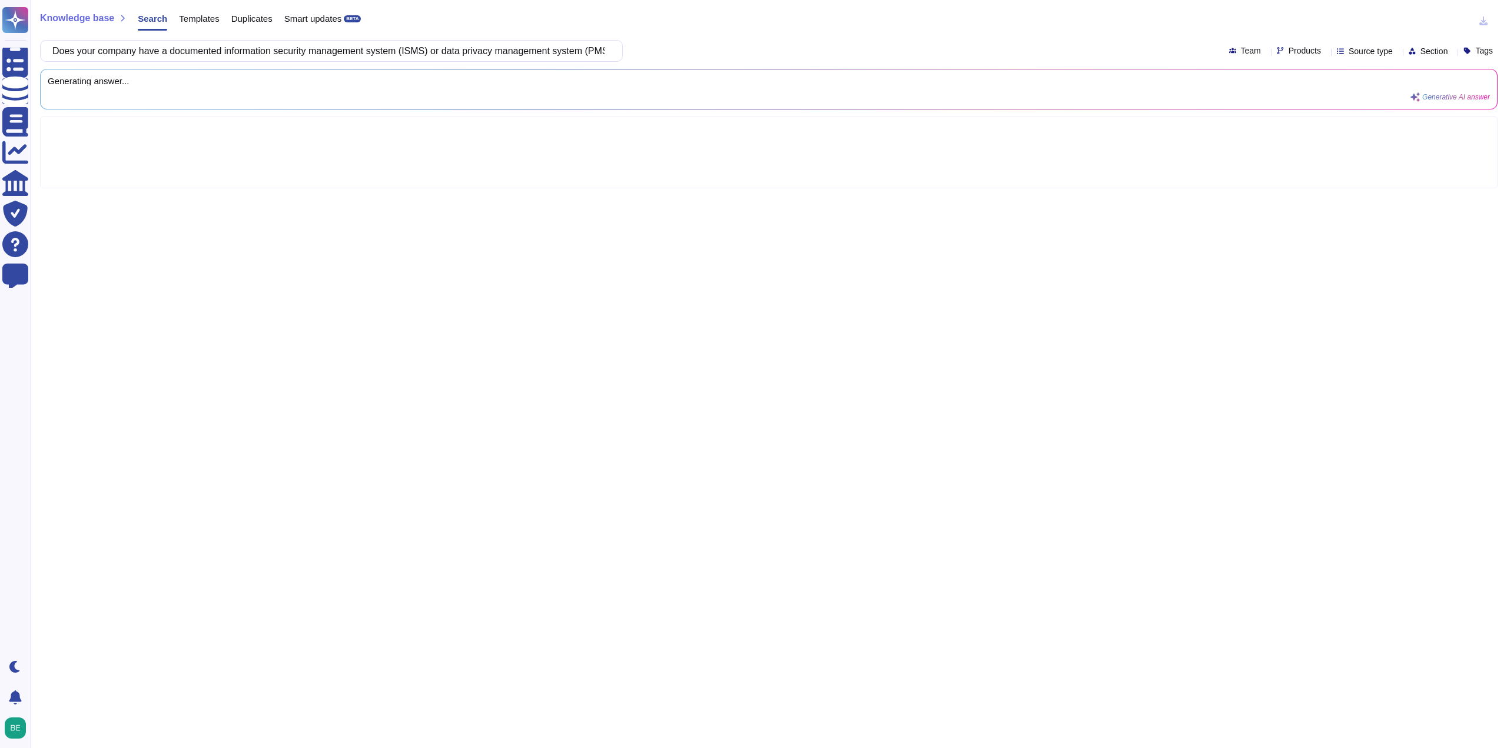
click at [870, 6] on div "Knowledge base Search Templates Duplicates Smart updates BETA Does your company…" at bounding box center [769, 374] width 1477 height 748
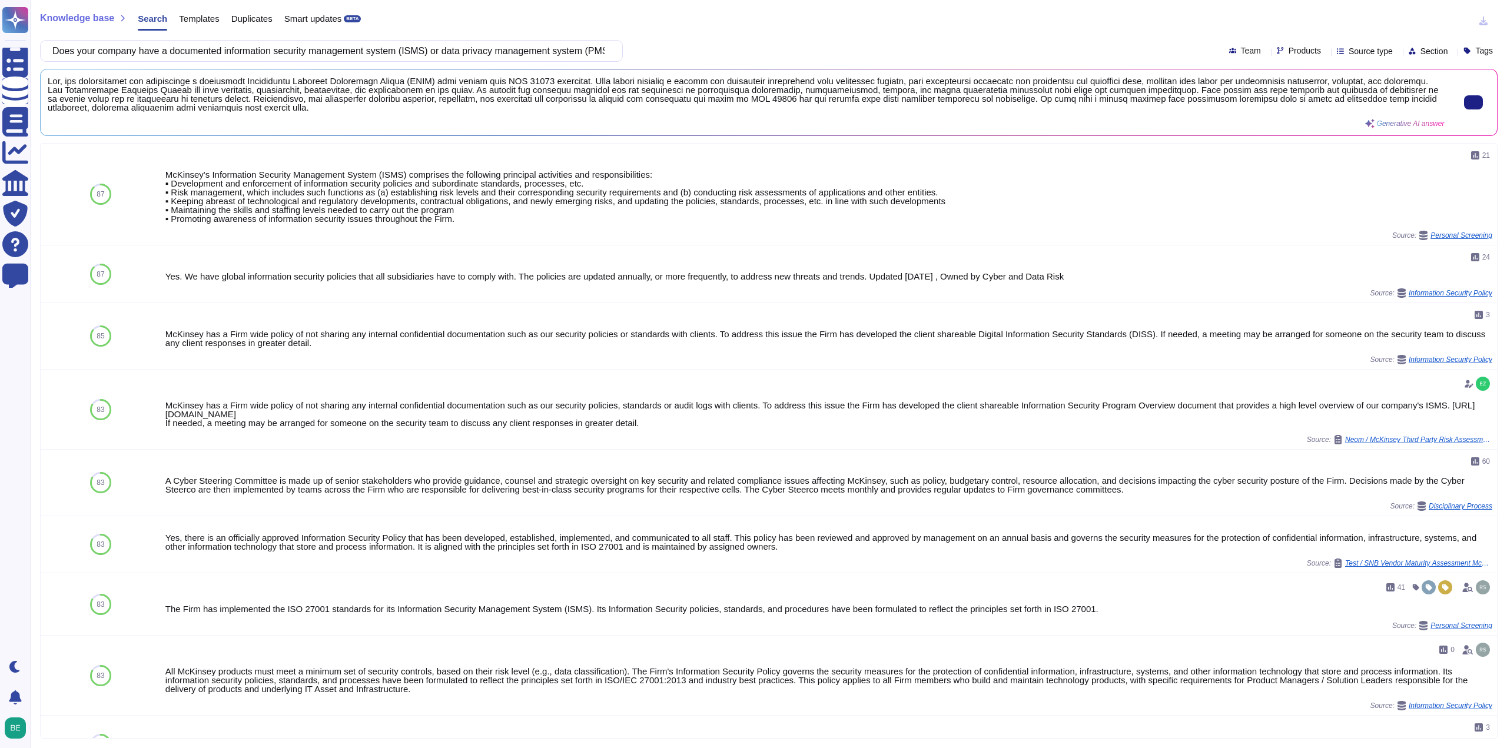
click at [63, 81] on span at bounding box center [746, 94] width 1397 height 35
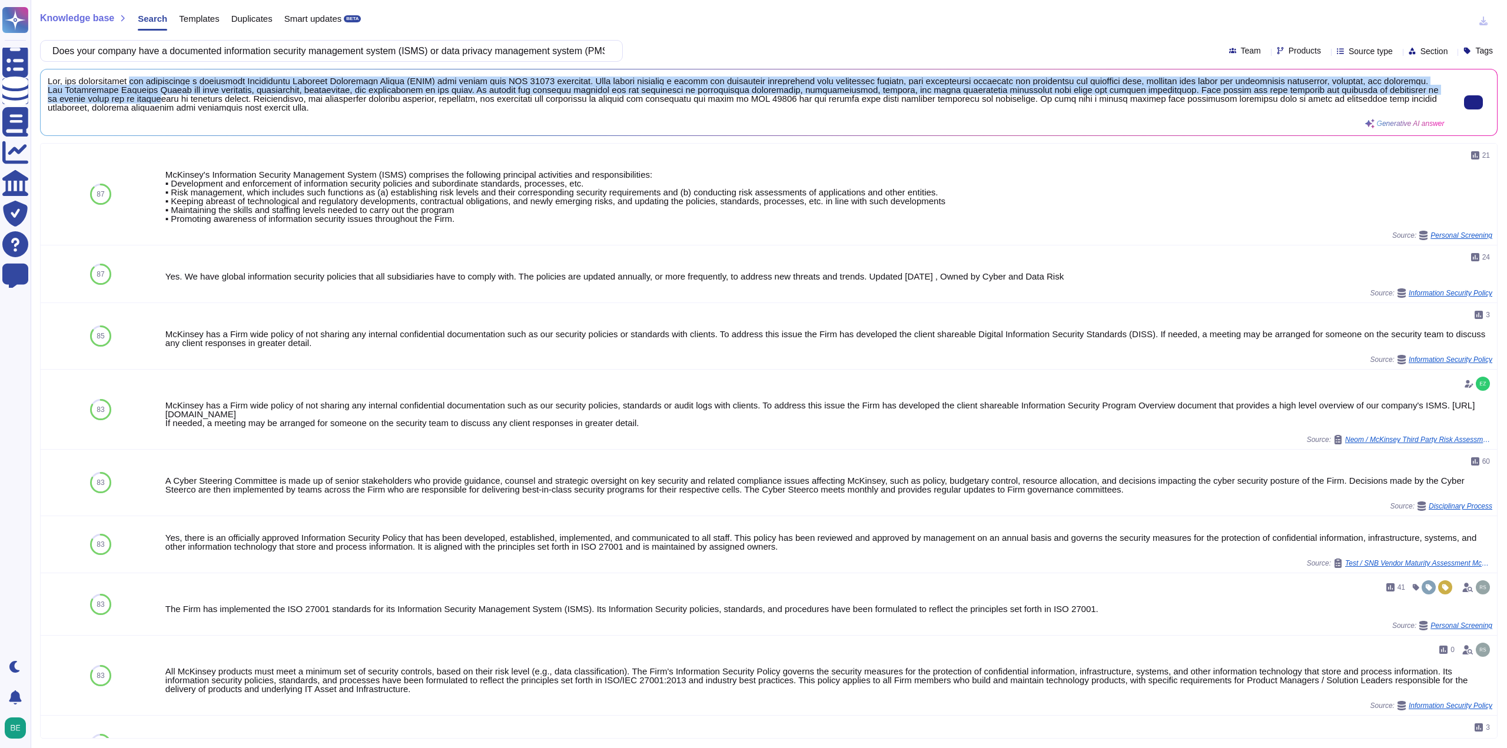
scroll to position [1, 0]
drag, startPoint x: 131, startPoint y: 83, endPoint x: 272, endPoint y: 100, distance: 141.7
click at [272, 100] on span at bounding box center [746, 94] width 1397 height 35
copy span "has implemented a documented Information Security Management System (ISMS) that…"
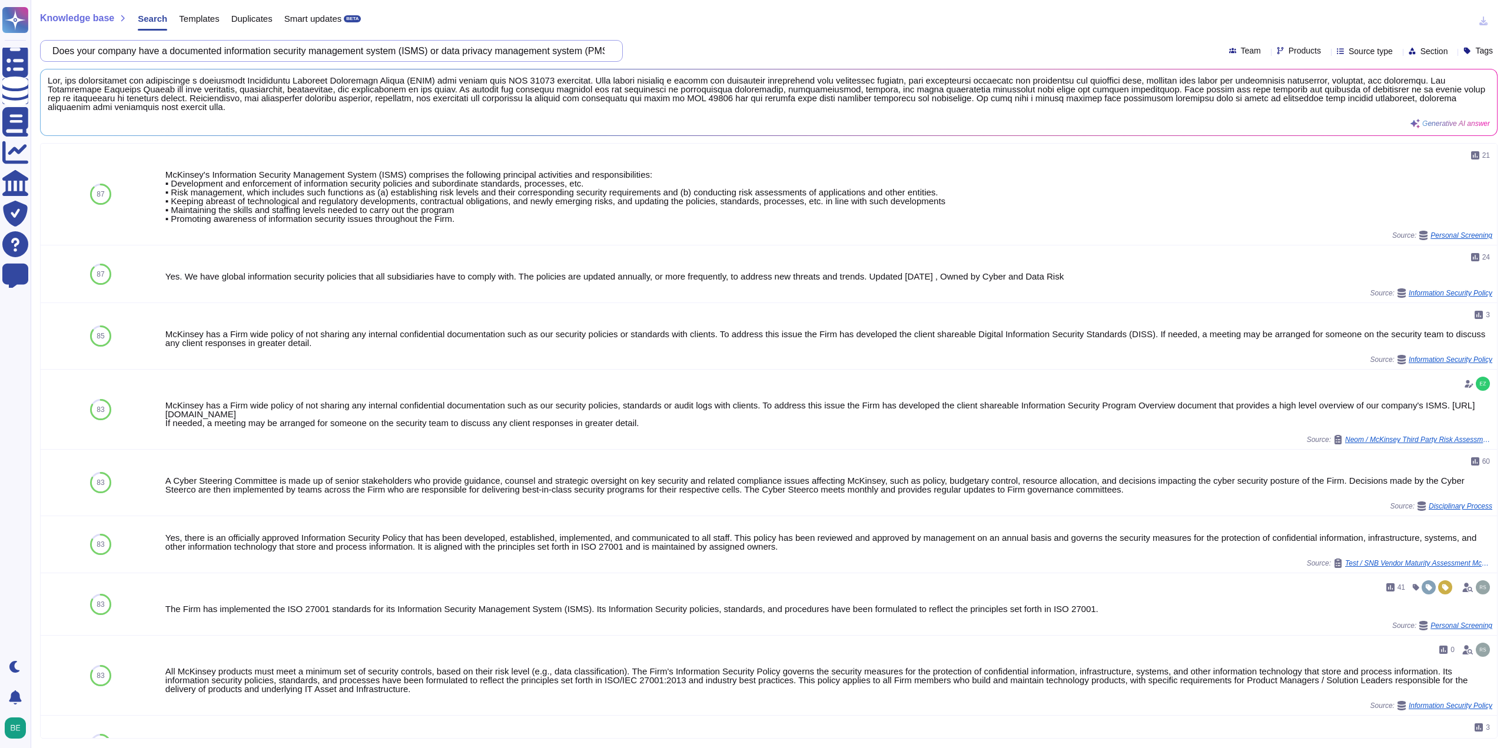
click at [300, 45] on input "Does your company have a documented information security management system (ISM…" at bounding box center [329, 51] width 564 height 21
paste input ", please describe the nature and scope of the incidents and investigations, and…"
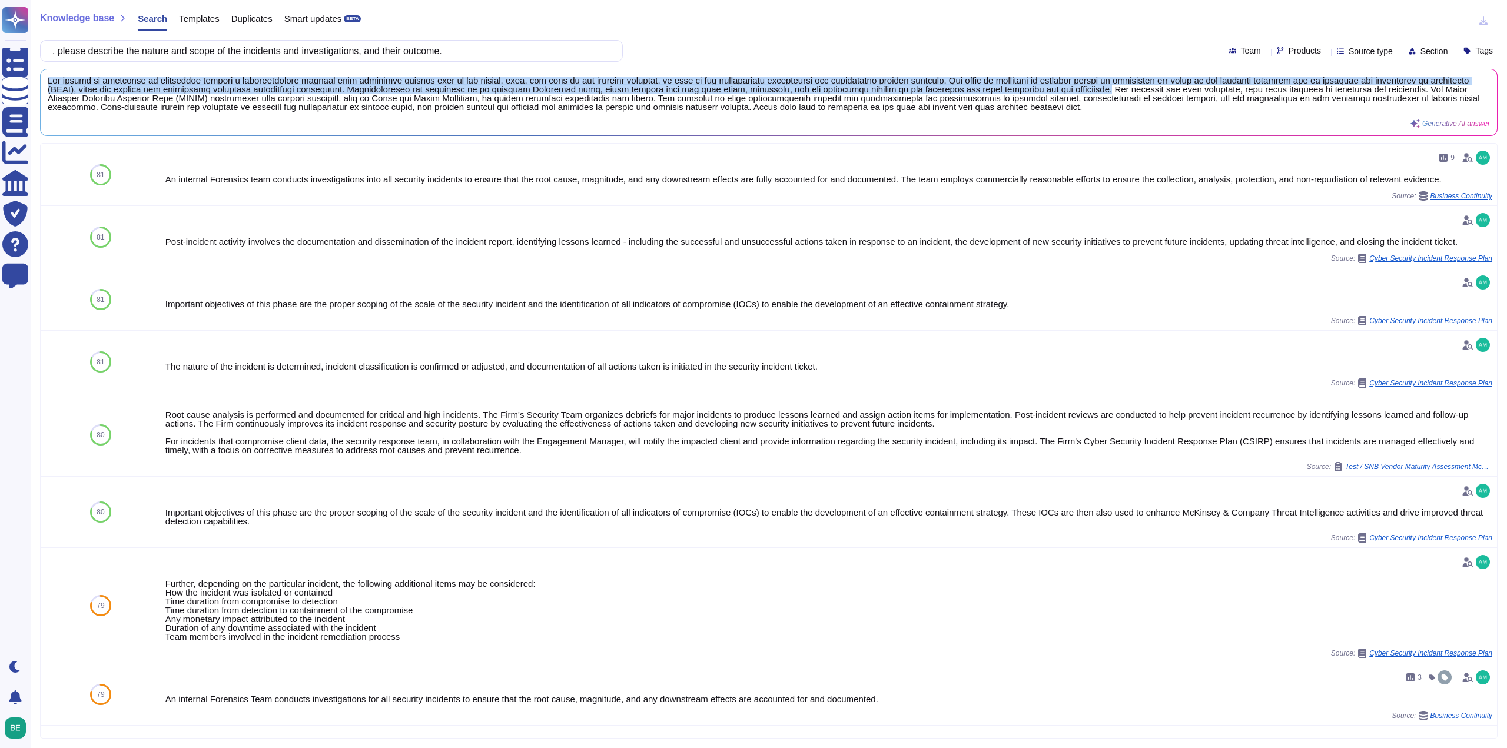
scroll to position [0, 0]
drag, startPoint x: 1077, startPoint y: 90, endPoint x: 48, endPoint y: 81, distance: 1029.2
click at [48, 81] on span at bounding box center [746, 94] width 1397 height 35
copy span "The nature of incidents is determined through a classification process that con…"
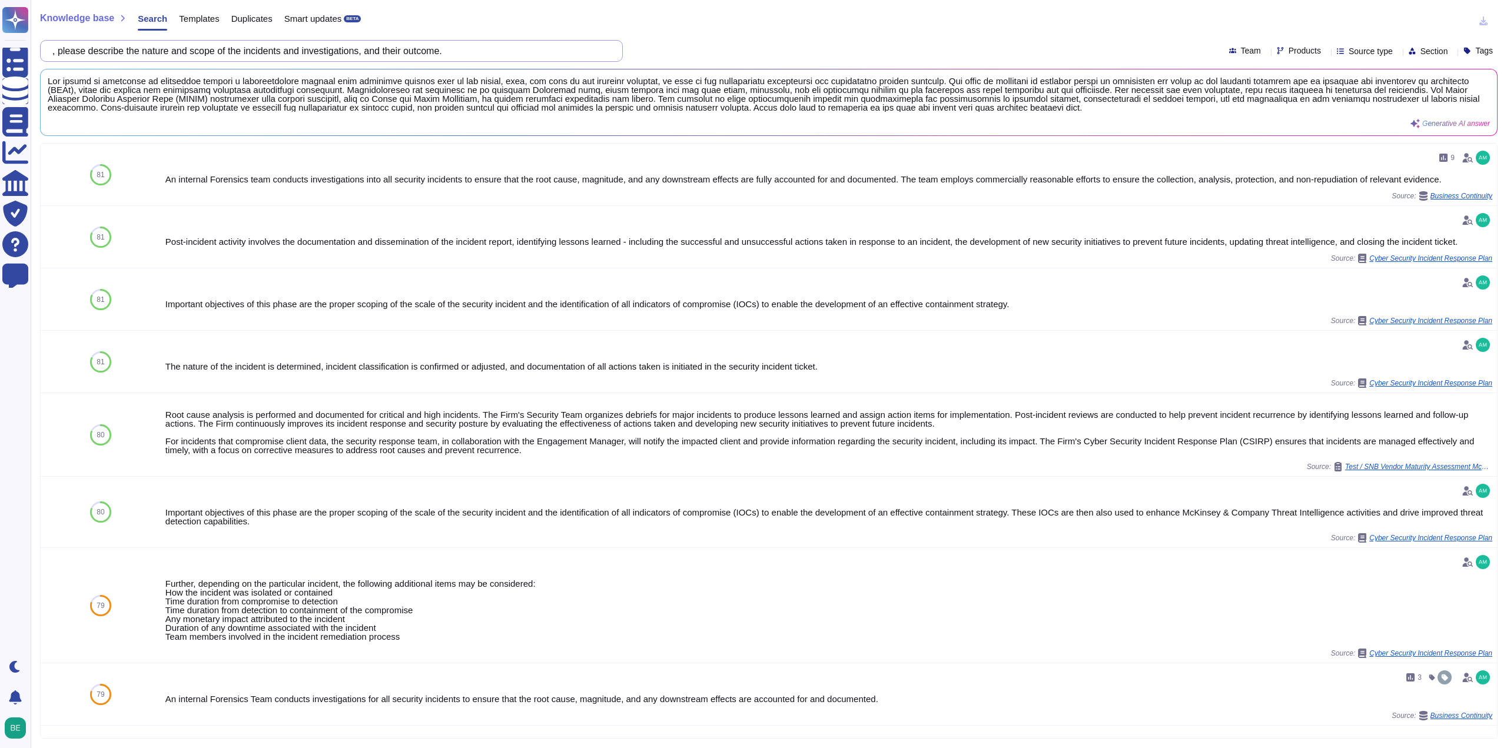
click at [264, 51] on input ", please describe the nature and scope of the incidents and investigations, and…" at bounding box center [329, 51] width 564 height 21
paste input "Does your company have a business continuity program in place to ensure continu…"
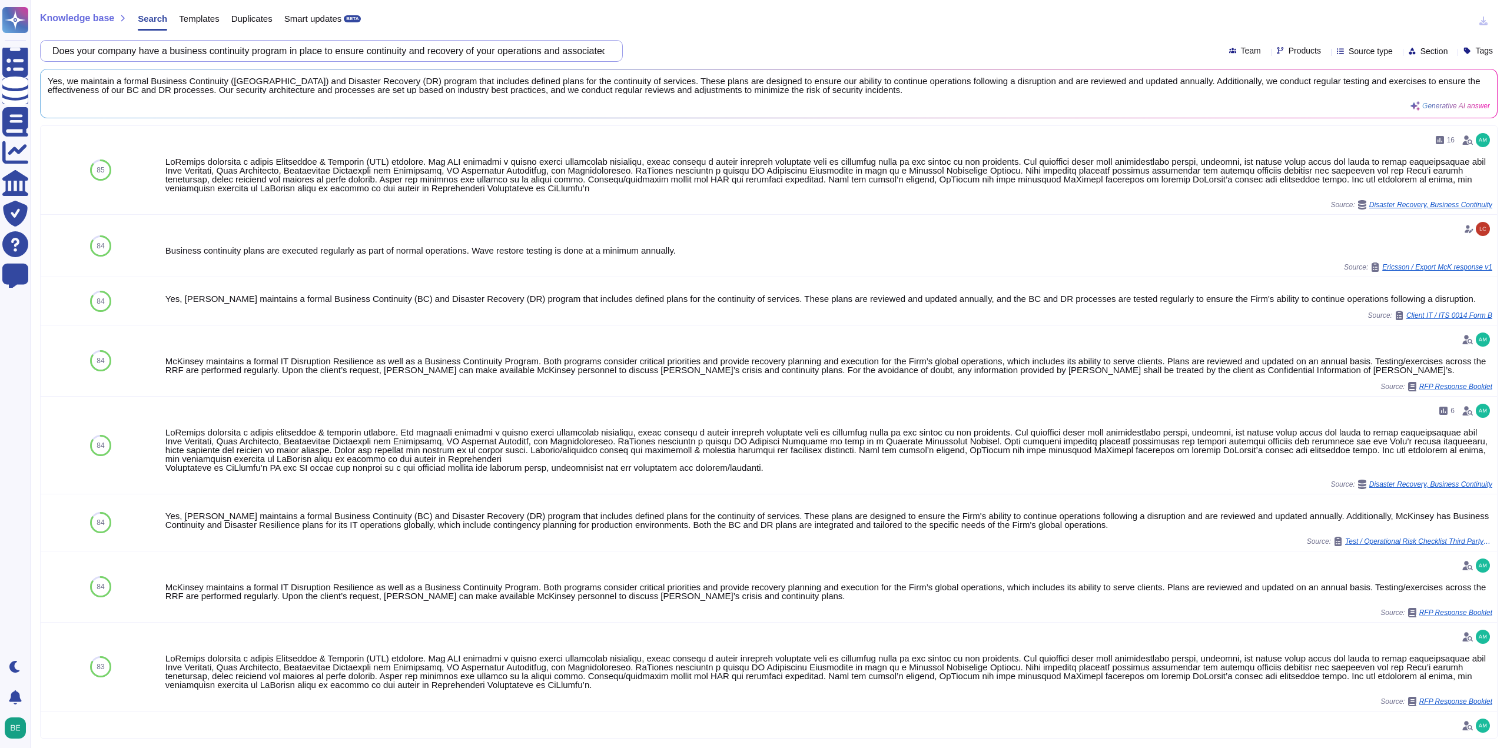
click at [342, 54] on input "Does your company have a business continuity program in place to ensure continu…" at bounding box center [329, 51] width 564 height 21
paste input "Is your company's ISDP maturity / compliance regularly internally or externally…"
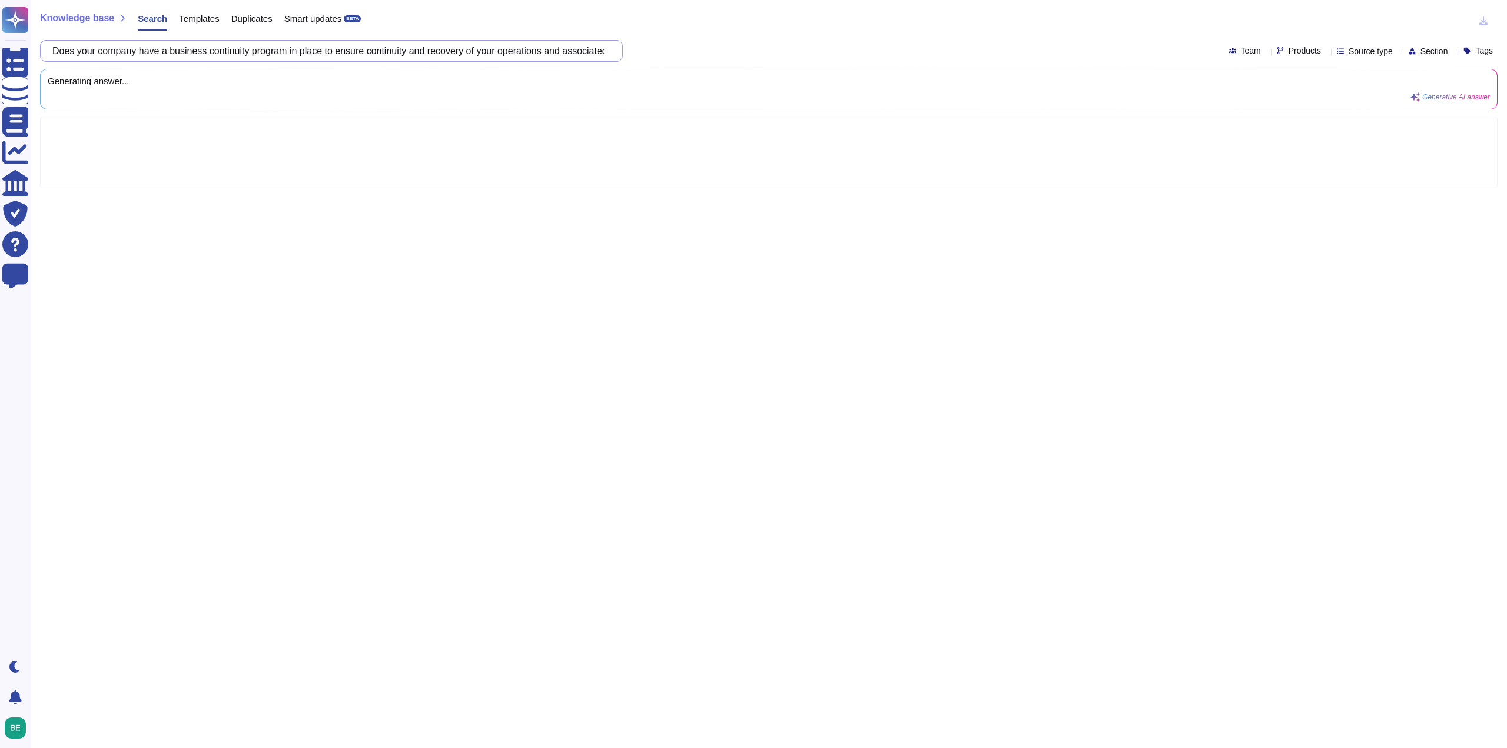
scroll to position [0, 776]
drag, startPoint x: 342, startPoint y: 54, endPoint x: 615, endPoint y: 47, distance: 272.7
click at [615, 47] on div "Is your company's ISDP maturity / compliance regularly internally or externally…" at bounding box center [331, 51] width 583 height 22
drag, startPoint x: 278, startPoint y: 35, endPoint x: 272, endPoint y: 37, distance: 6.9
click at [278, 35] on div "Knowledge base Search Templates Duplicates Smart updates BETA Is your company's…" at bounding box center [769, 374] width 1477 height 748
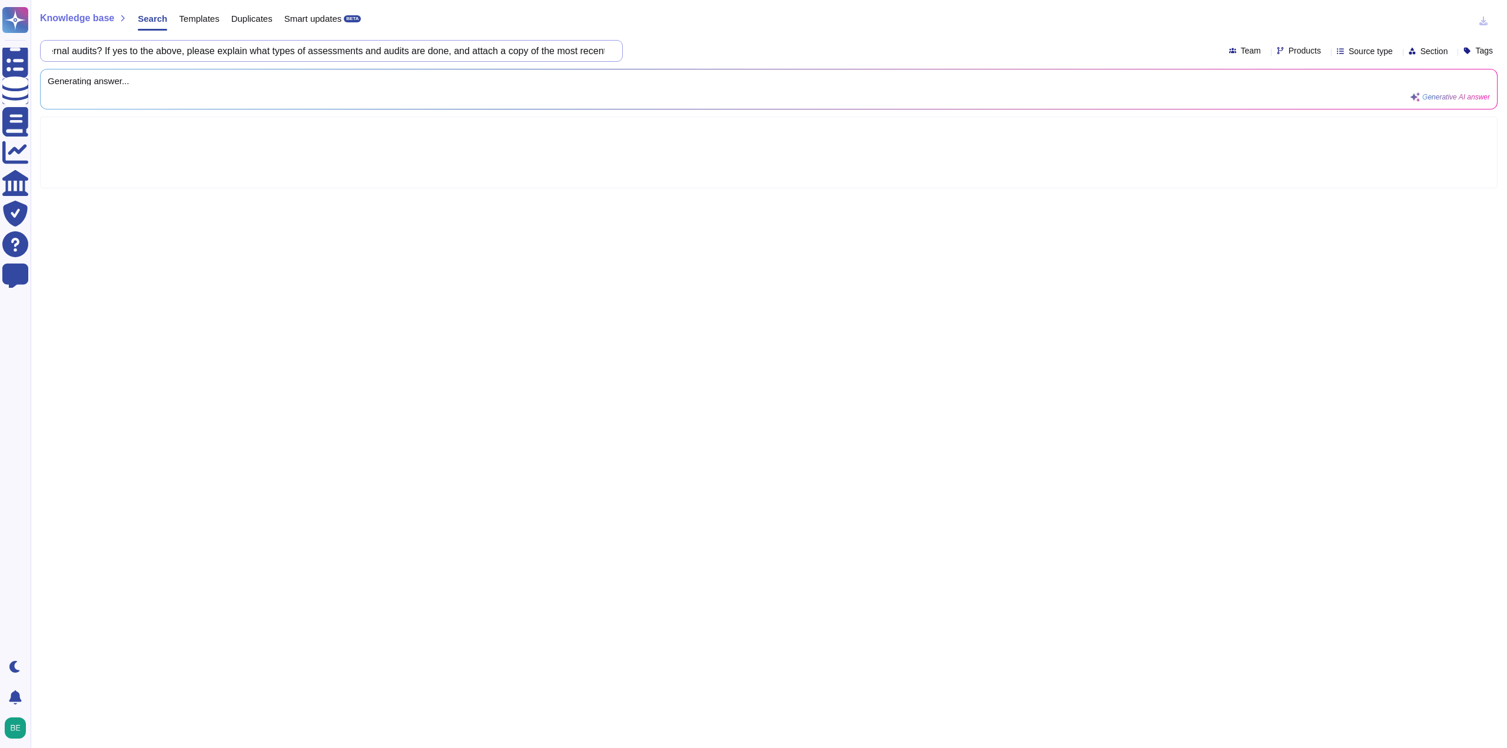
scroll to position [0, 728]
drag, startPoint x: 231, startPoint y: 51, endPoint x: 510, endPoint y: 44, distance: 279.2
click at [510, 44] on input "Is your company's ISDP maturity / compliance regularly internally or externally…" at bounding box center [329, 51] width 564 height 21
click at [303, 47] on input "Is your company's ISDP maturity / compliance regularly internally or externally…" at bounding box center [329, 51] width 564 height 21
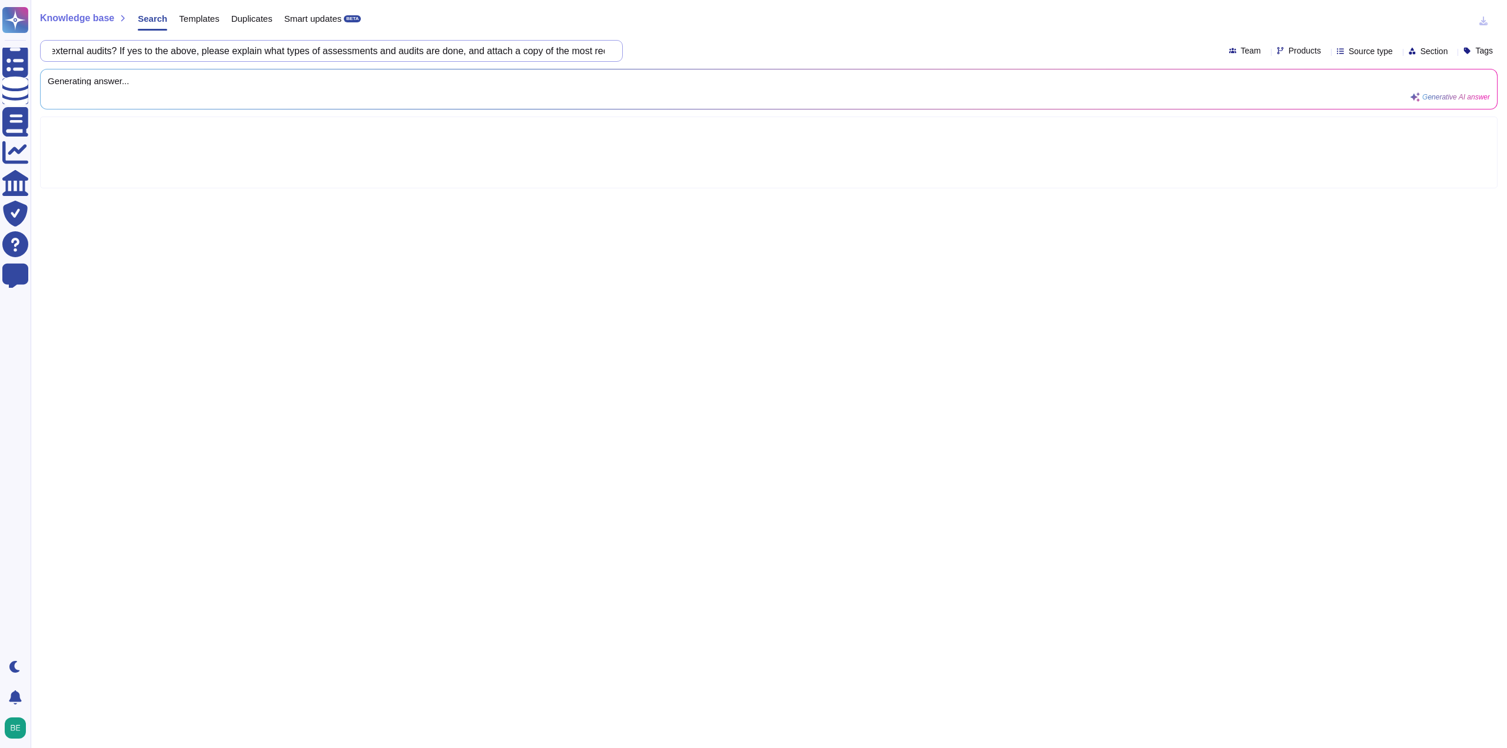
drag, startPoint x: 218, startPoint y: 51, endPoint x: 160, endPoint y: 50, distance: 58.9
click at [160, 50] on input "Is your company's ISDP maturity / compliance regularly internally or externally…" at bounding box center [329, 51] width 564 height 21
drag, startPoint x: 140, startPoint y: 51, endPoint x: 131, endPoint y: 50, distance: 8.3
click at [138, 50] on input "Is your company's ISDP maturity / compliance regularly internally or externally…" at bounding box center [329, 51] width 564 height 21
drag, startPoint x: 121, startPoint y: 51, endPoint x: 202, endPoint y: 51, distance: 81.3
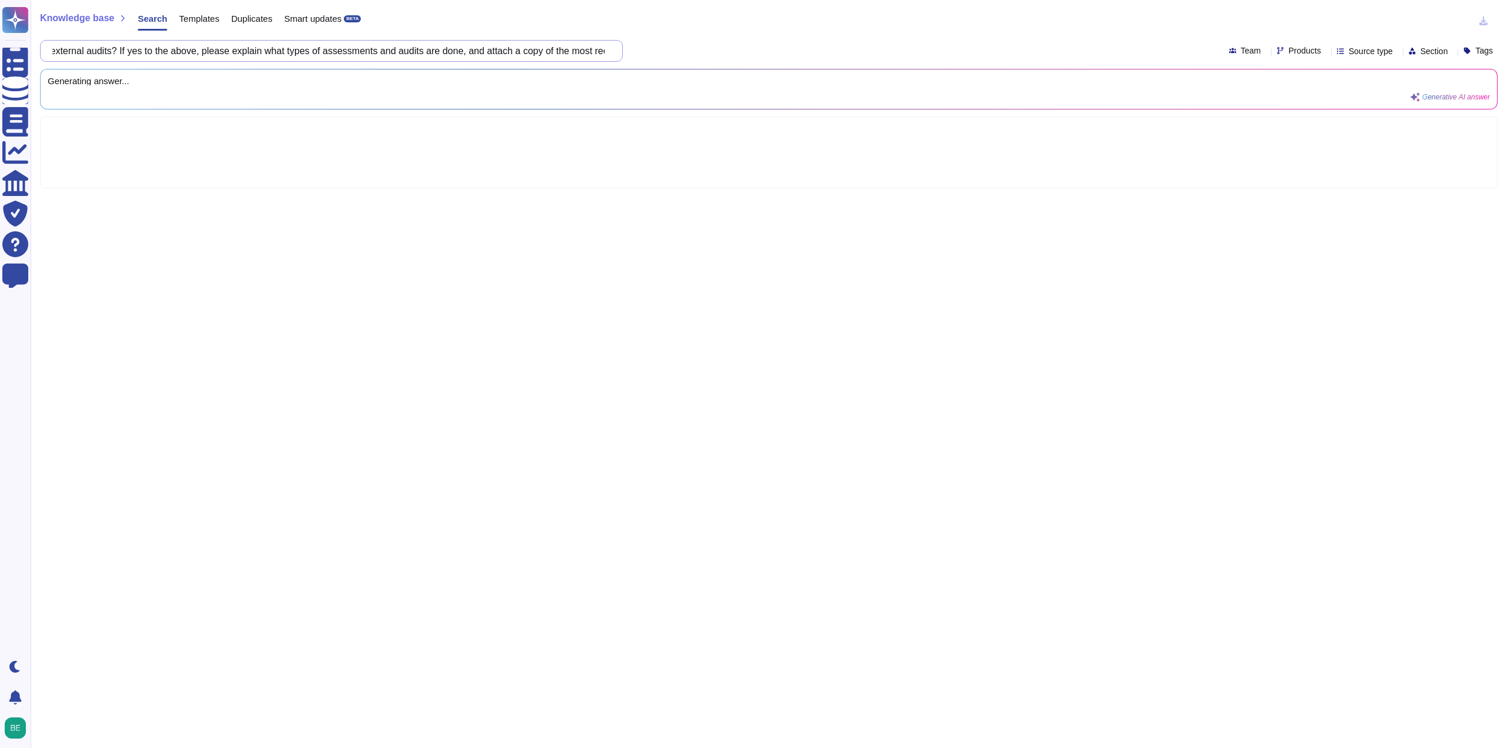
click at [202, 51] on input "Is your company's ISDP maturity / compliance regularly internally or externally…" at bounding box center [329, 51] width 564 height 21
click at [692, 28] on div "Knowledge base Search Templates Duplicates Smart updates BETA" at bounding box center [764, 21] width 1449 height 24
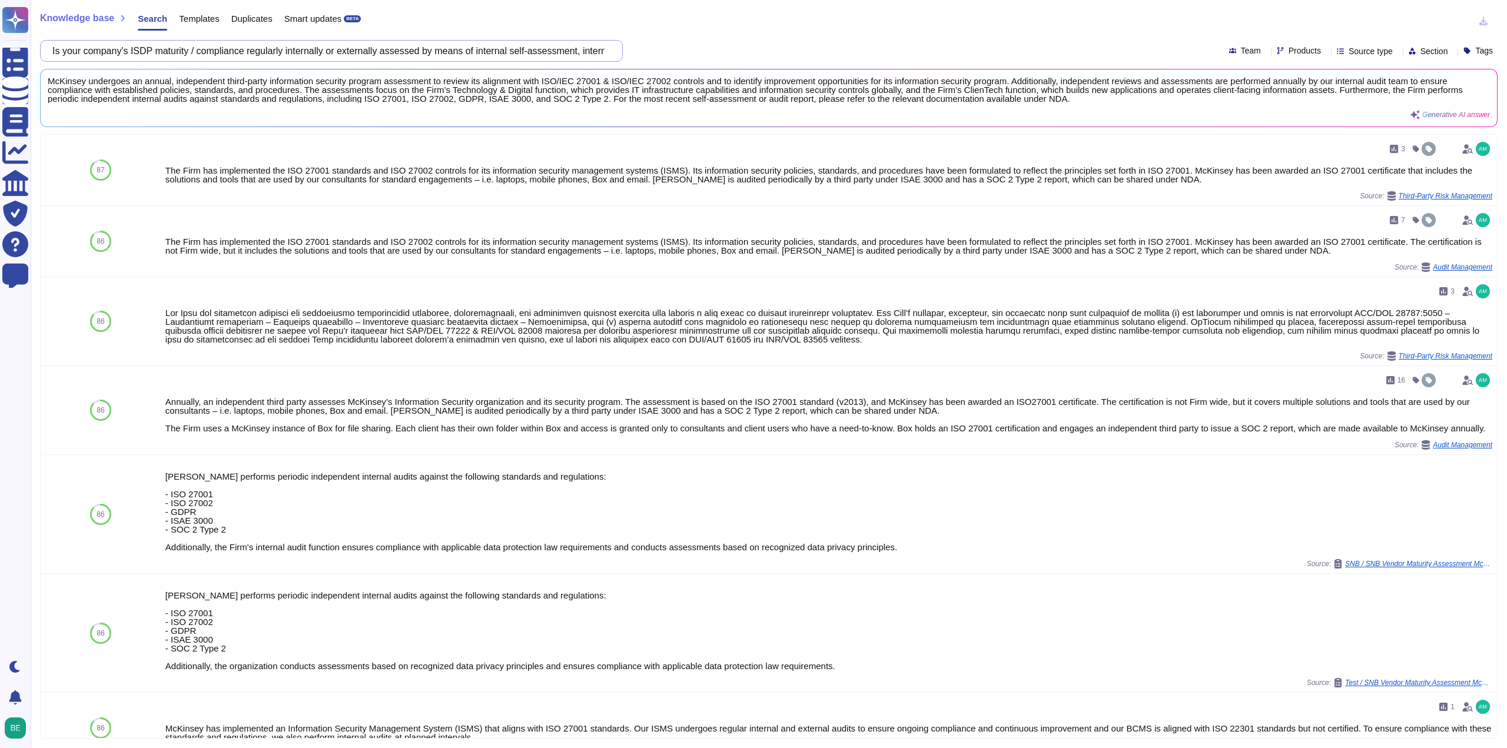
click at [297, 52] on input "Is your company's ISDP maturity / compliance regularly internally or externally…" at bounding box center [329, 51] width 564 height 21
paste input "it possible for your company and your suppliers to store personal data entruste…"
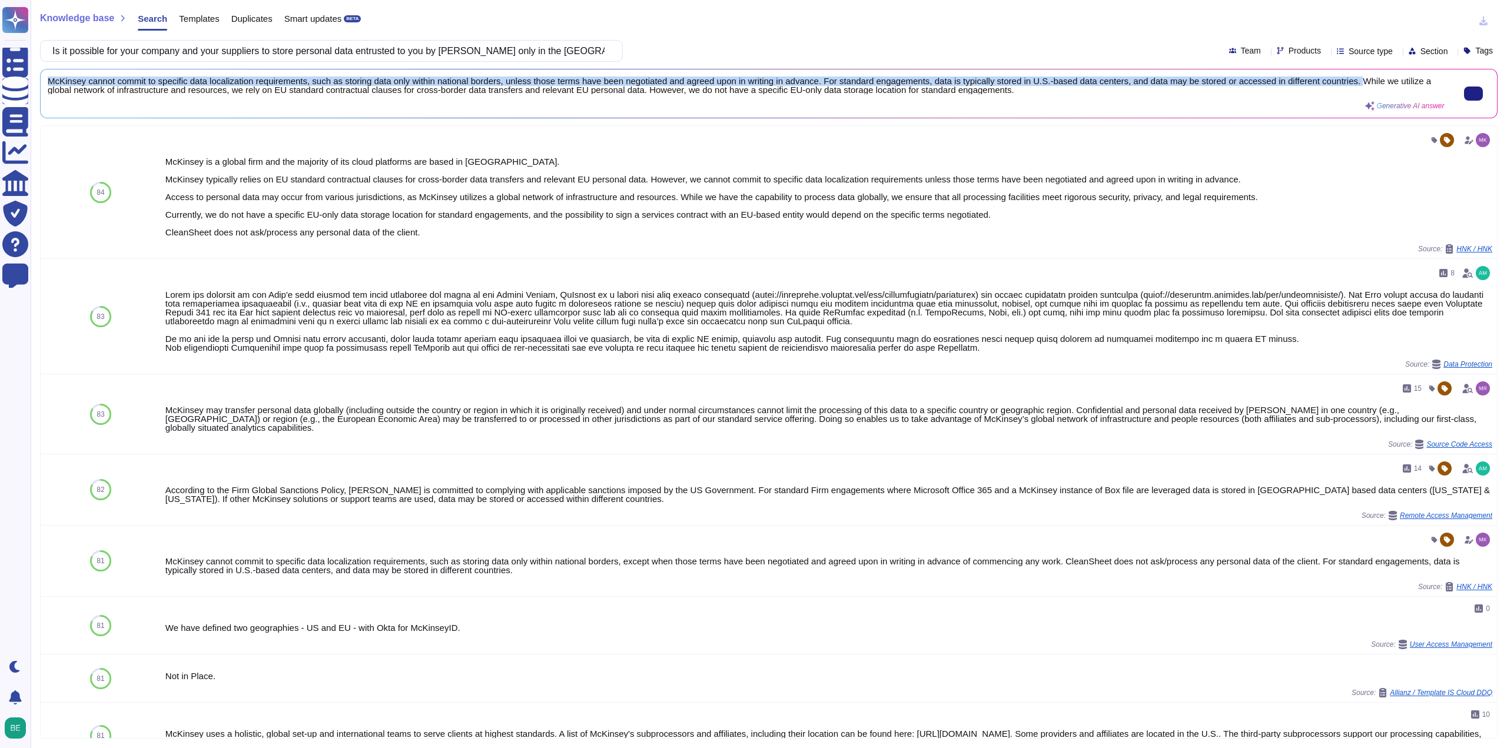
drag, startPoint x: 47, startPoint y: 81, endPoint x: 1354, endPoint y: 84, distance: 1307.7
click at [1354, 84] on div "McKinsey cannot commit to specific data localization requirements, such as stor…" at bounding box center [769, 93] width 1457 height 48
copy span "McKinsey cannot commit to specific data localization requirements, such as stor…"
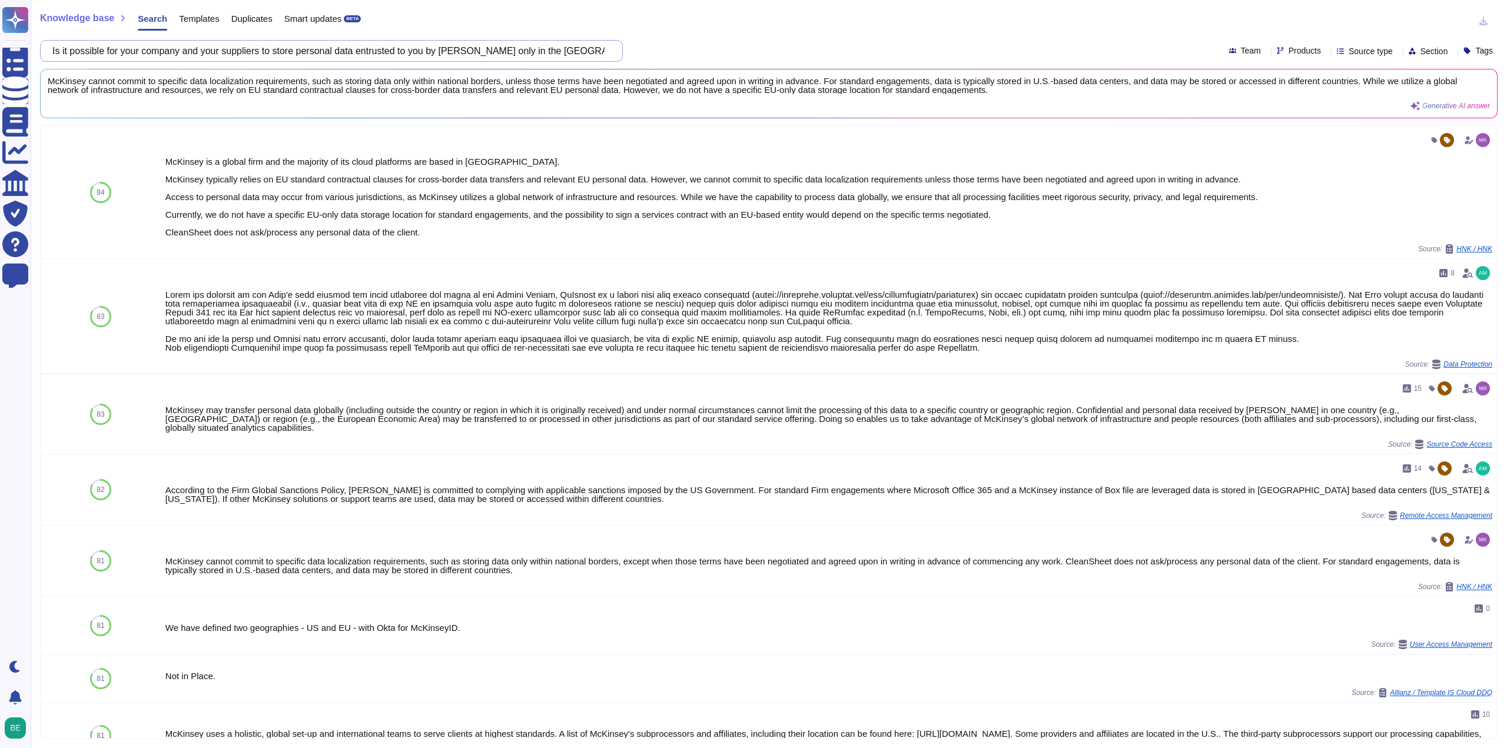
click at [357, 44] on input "Is it possible for your company and your suppliers to store personal data entru…" at bounding box center [329, 51] width 564 height 21
click at [359, 43] on input "Is it possible for your company and your suppliers to store personal data entru…" at bounding box center [329, 51] width 564 height 21
paste input "to manage multiple retention periods (depending on the country of deployment) f…"
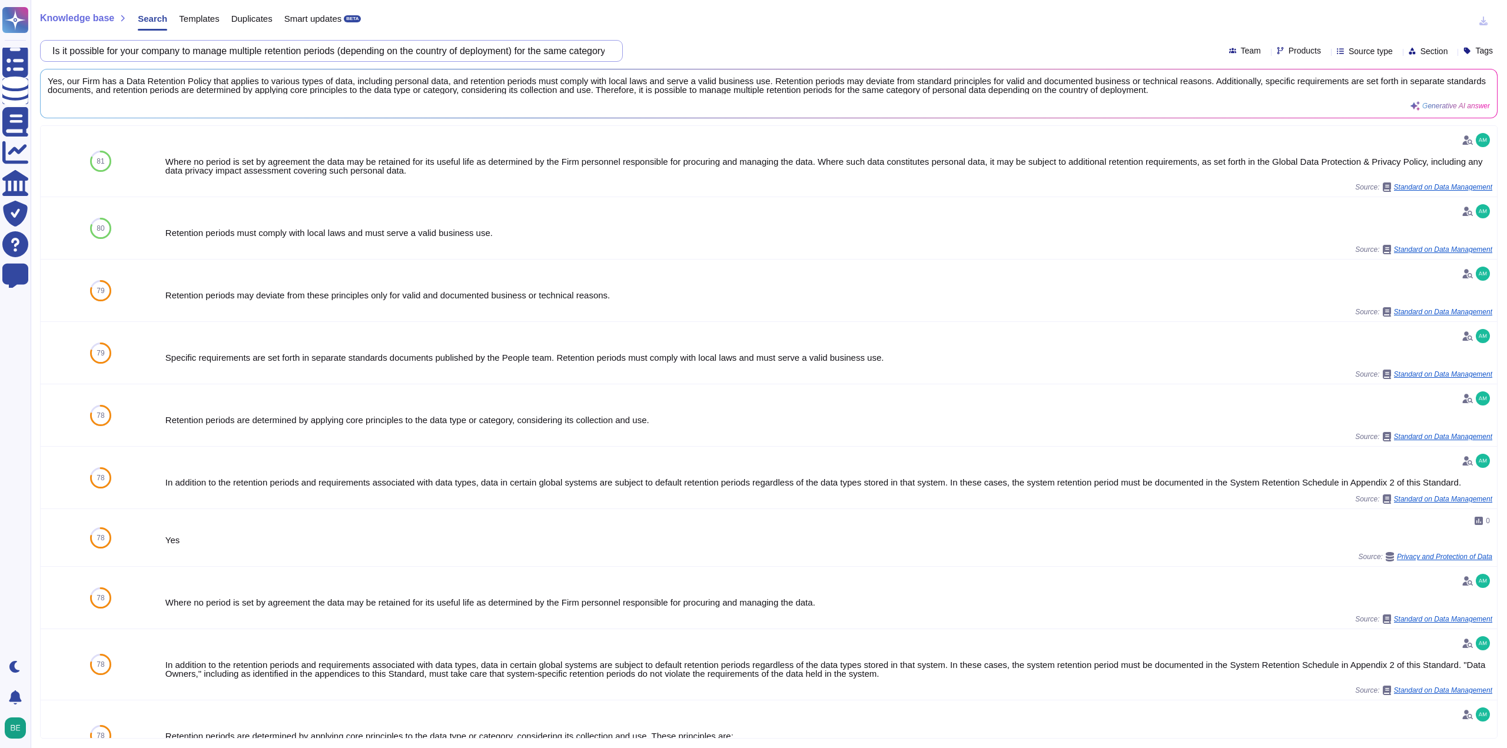
click at [467, 47] on input "Is it possible for your company to manage multiple retention periods (depending…" at bounding box center [329, 51] width 564 height 21
click at [467, 46] on input "Is it possible for your company to manage multiple retention periods (depending…" at bounding box center [329, 51] width 564 height 21
paste input "provide the services in scope of this engagement in accordance with local count…"
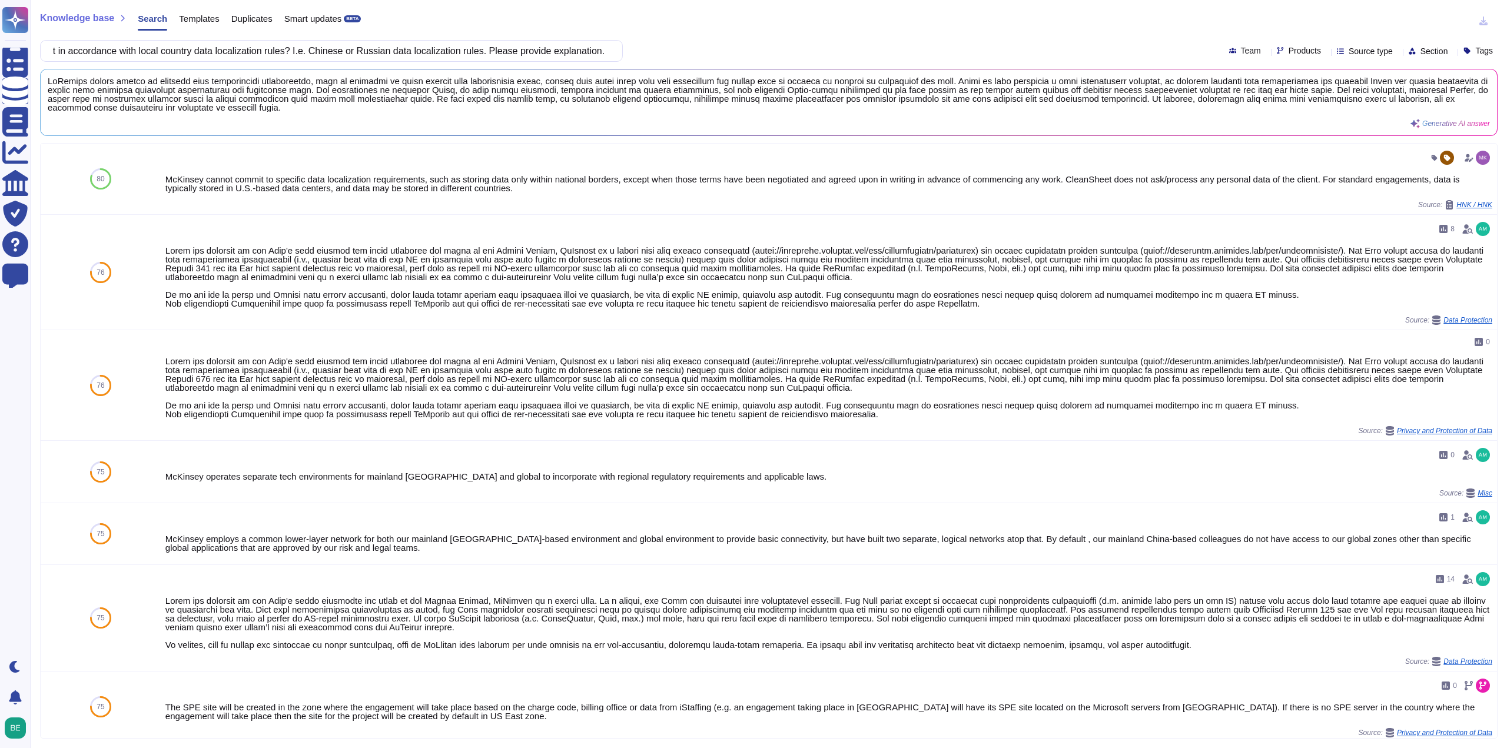
type input "Is it possible for your company to provide the services in scope of this engage…"
